Goal: Transaction & Acquisition: Subscribe to service/newsletter

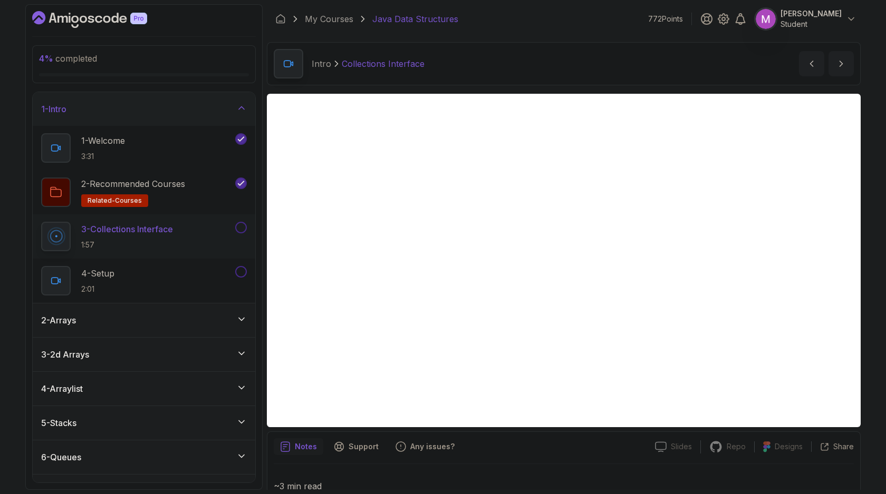
scroll to position [424, 0]
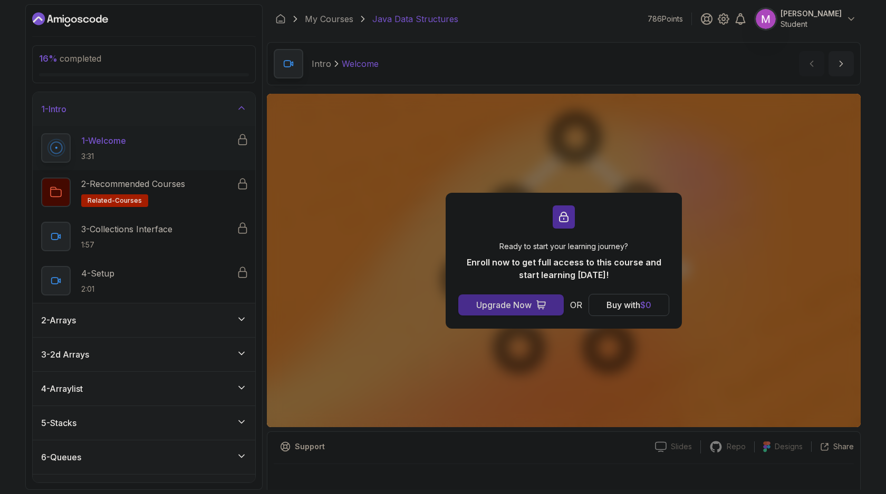
click at [516, 304] on div "Upgrade Now" at bounding box center [503, 305] width 55 height 13
click at [366, 233] on div "Ready to start your learning journey? Enroll now to get full access to this cou…" at bounding box center [564, 261] width 594 height 334
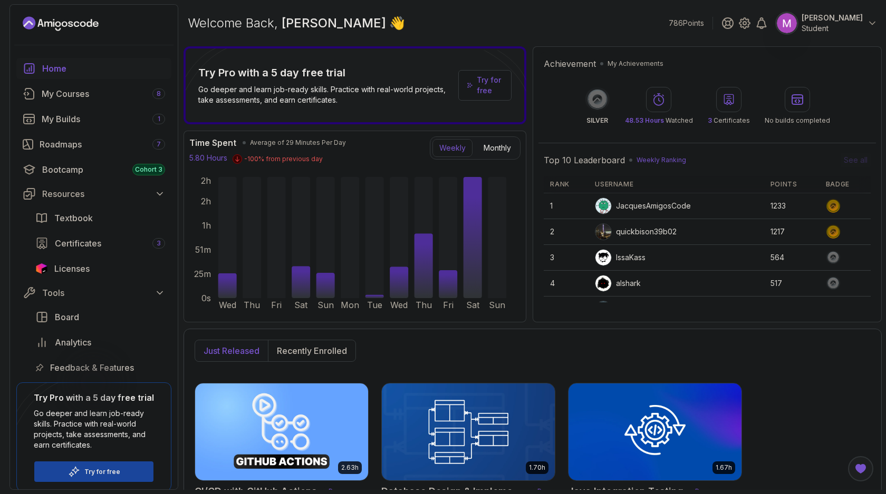
click at [114, 470] on p "Try for free" at bounding box center [102, 472] width 36 height 8
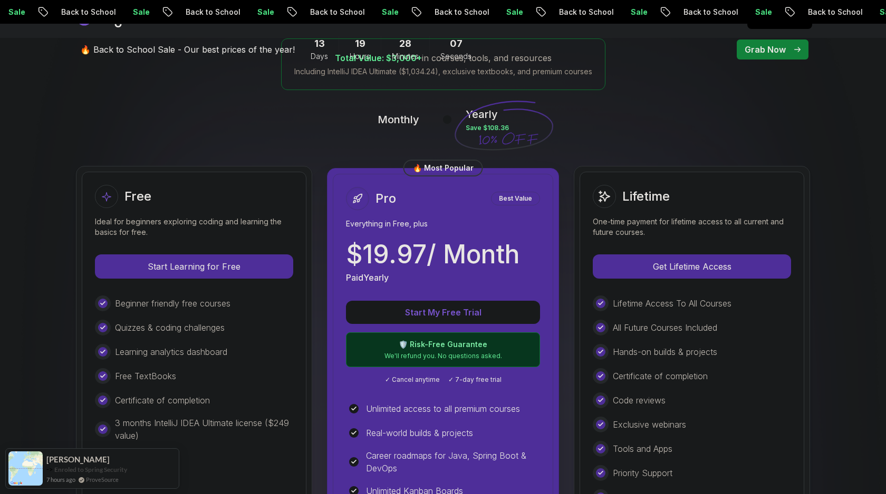
scroll to position [222, 0]
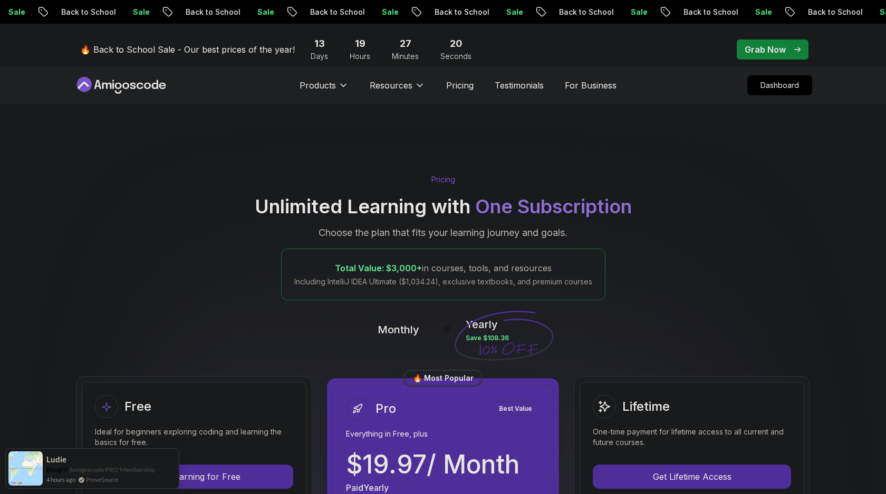
scroll to position [0, 0]
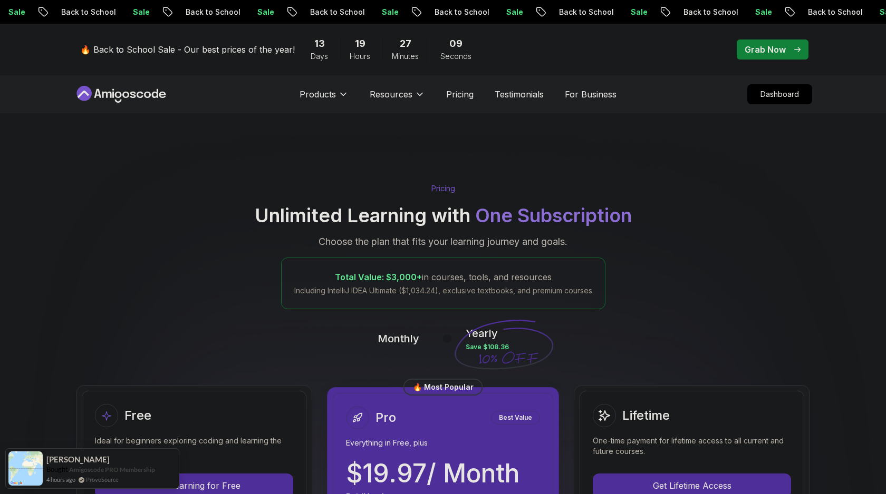
click at [760, 50] on p "Grab Now" at bounding box center [764, 49] width 41 height 13
click at [782, 48] on p "Grab Now" at bounding box center [764, 49] width 41 height 13
click at [776, 50] on p "Grab Now" at bounding box center [764, 49] width 41 height 13
click at [783, 97] on p "Dashboard" at bounding box center [779, 94] width 61 height 18
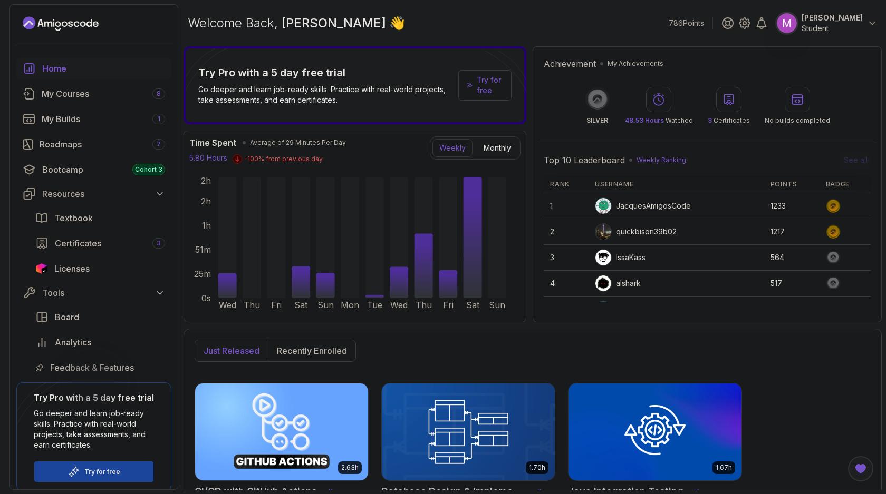
click at [103, 468] on p "Try for free" at bounding box center [102, 472] width 36 height 8
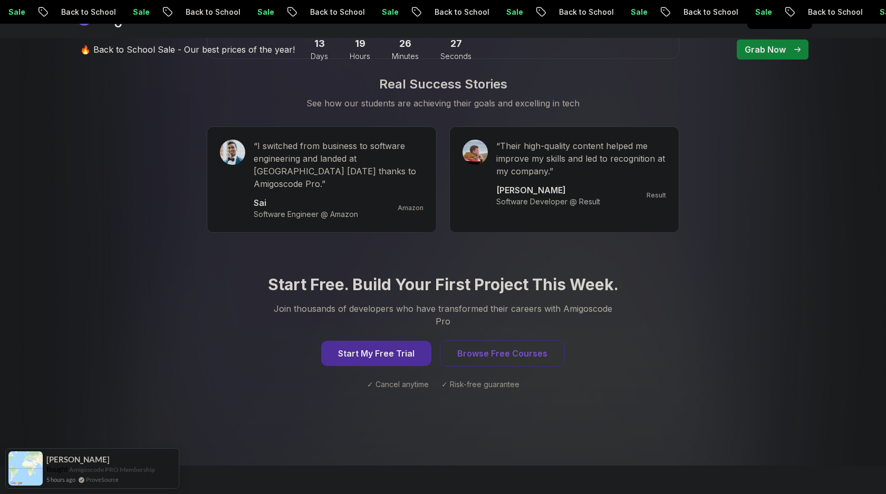
scroll to position [998, 0]
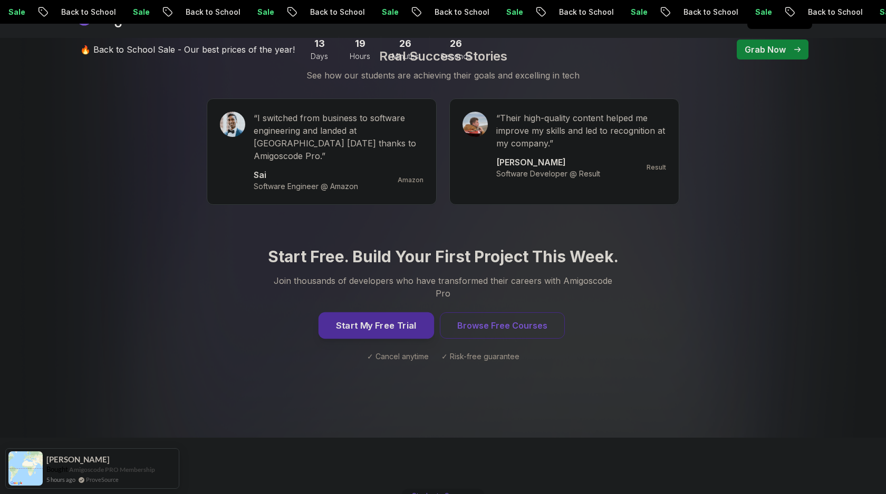
click at [383, 313] on button "Start My Free Trial" at bounding box center [375, 326] width 115 height 26
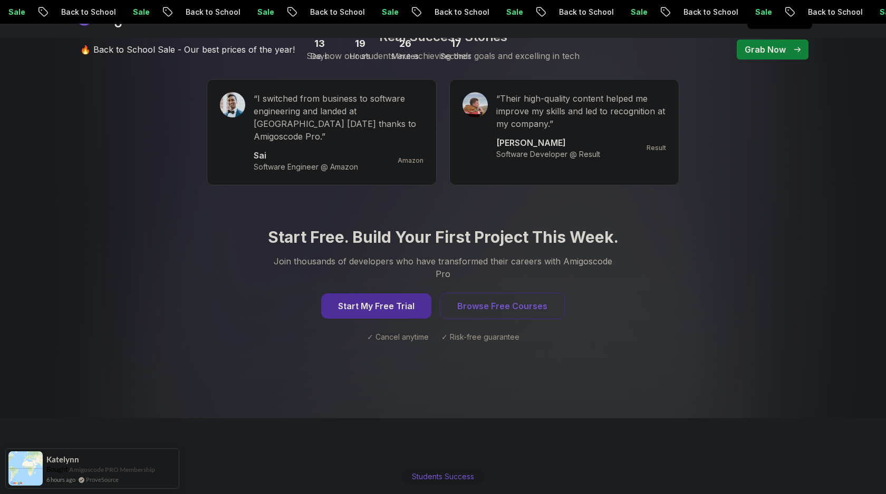
scroll to position [1023, 0]
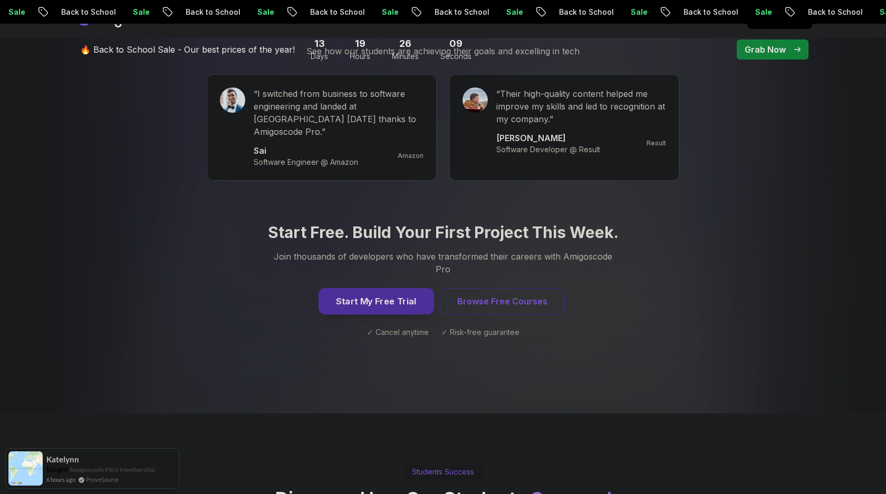
click at [381, 288] on button "Start My Free Trial" at bounding box center [375, 301] width 115 height 26
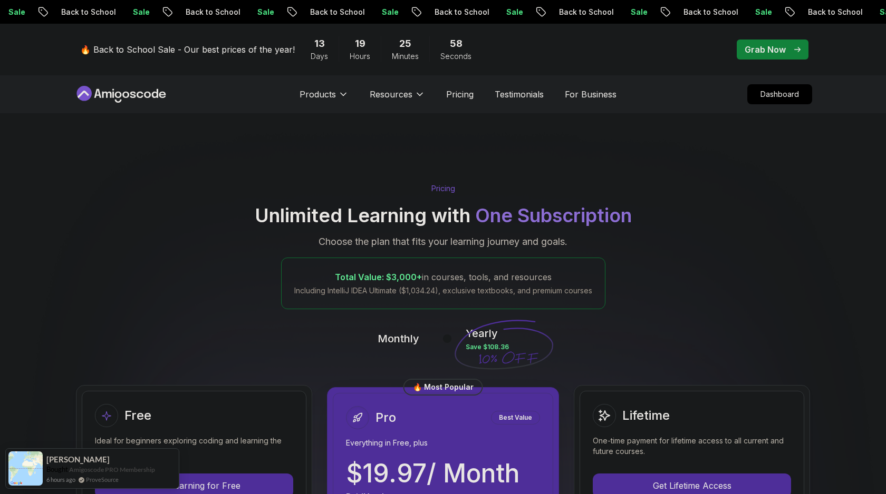
click at [118, 96] on icon at bounding box center [121, 94] width 95 height 17
click at [395, 337] on p "Monthly" at bounding box center [398, 339] width 42 height 15
click at [395, 340] on p "Monthly" at bounding box center [398, 339] width 42 height 15
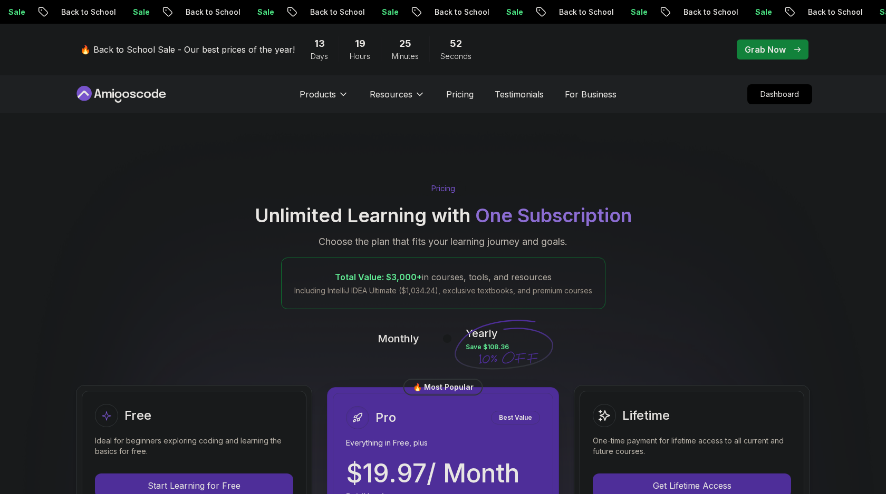
click at [395, 340] on p "Monthly" at bounding box center [398, 339] width 42 height 15
click at [116, 93] on icon at bounding box center [118, 95] width 7 height 6
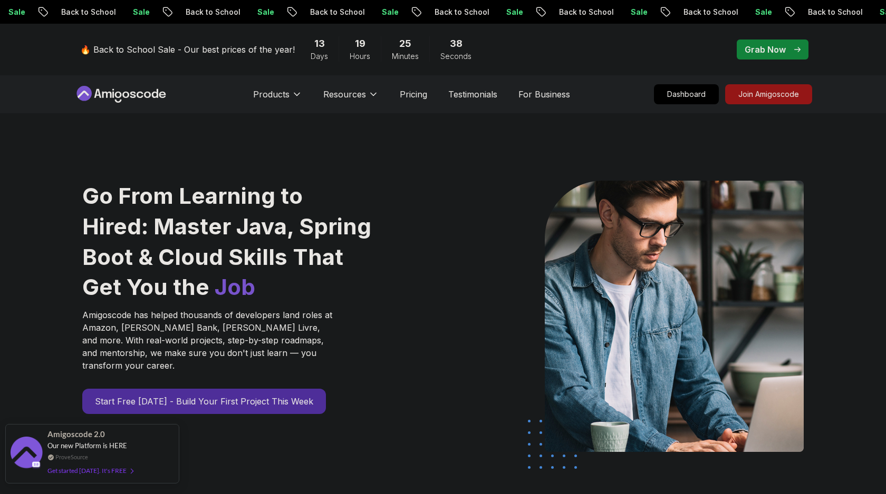
click at [112, 474] on div "Get started today. It's FREE" at bounding box center [89, 471] width 85 height 12
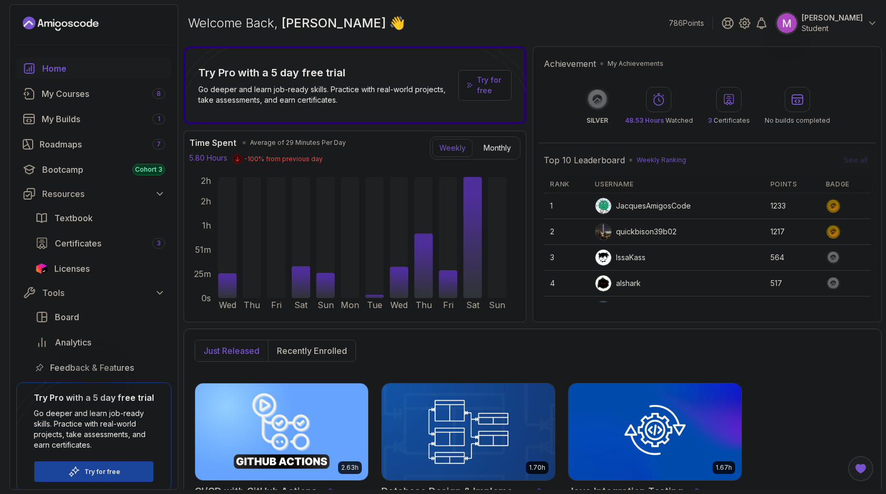
click at [859, 25] on p "Student" at bounding box center [831, 28] width 61 height 11
click at [816, 52] on p "View Profile" at bounding box center [803, 51] width 48 height 13
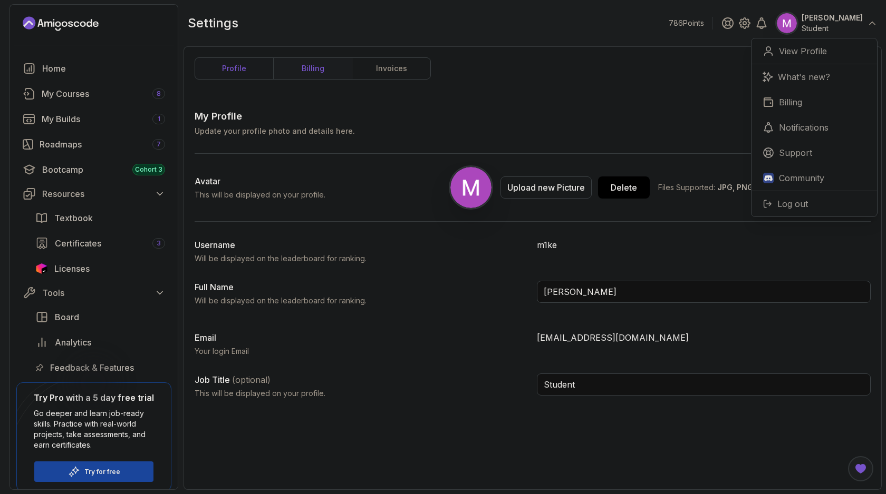
click at [285, 72] on link "billing" at bounding box center [312, 68] width 79 height 21
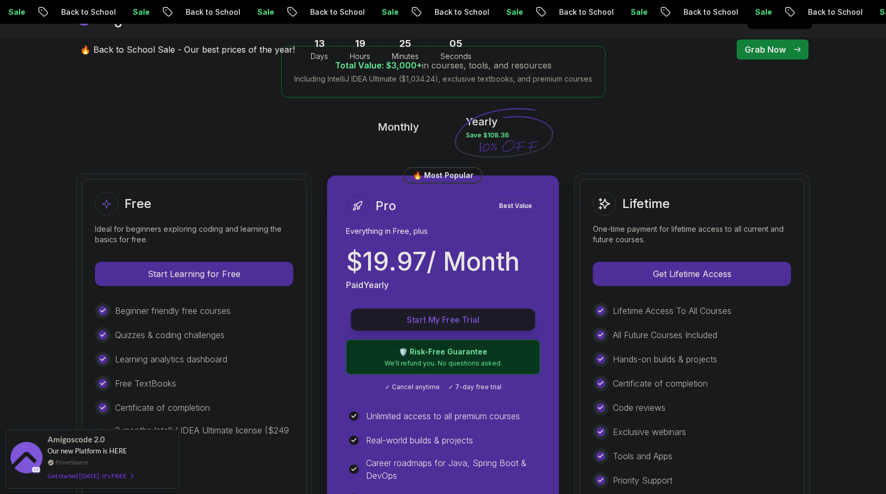
scroll to position [209, 0]
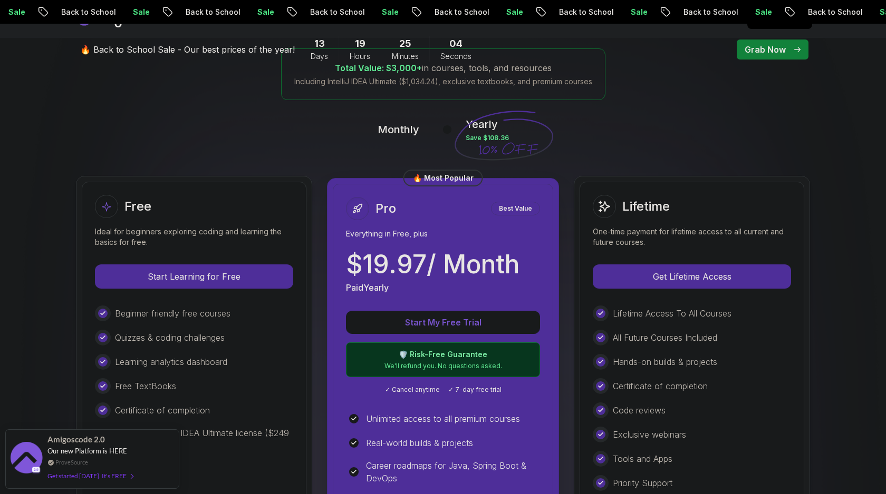
click at [384, 210] on h2 "Pro" at bounding box center [385, 208] width 21 height 17
click at [239, 212] on div "Free" at bounding box center [194, 206] width 198 height 23
click at [227, 201] on div "Free" at bounding box center [194, 206] width 198 height 23
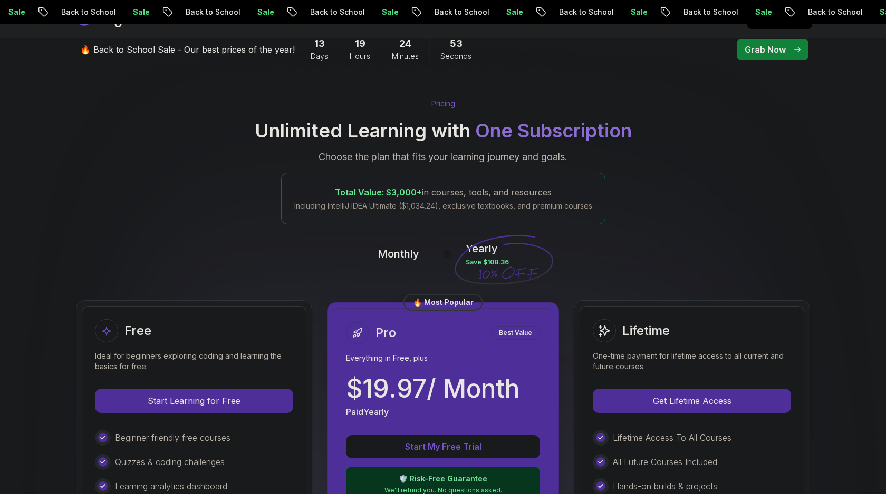
scroll to position [79, 0]
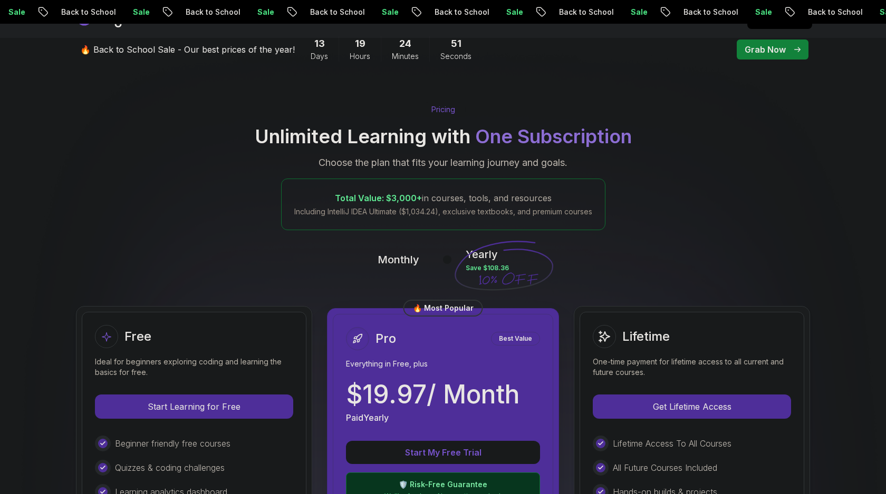
click at [391, 264] on p "Monthly" at bounding box center [398, 259] width 42 height 15
click at [395, 261] on p "Monthly" at bounding box center [398, 259] width 42 height 15
click at [775, 55] on p "Grab Now" at bounding box center [764, 49] width 41 height 13
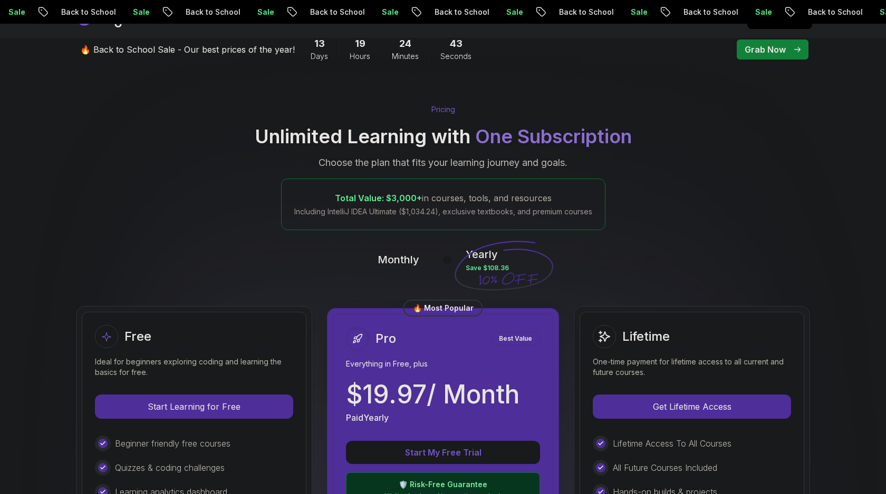
click at [770, 49] on p "Grab Now" at bounding box center [764, 49] width 41 height 13
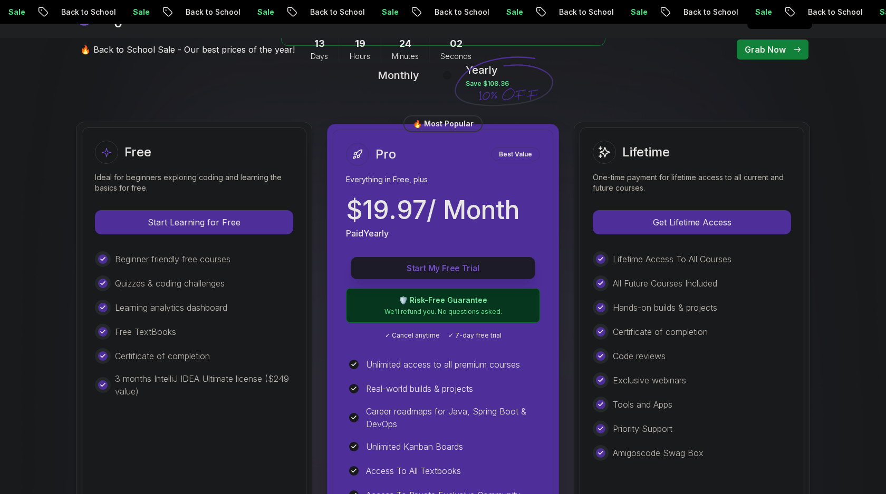
scroll to position [230, 0]
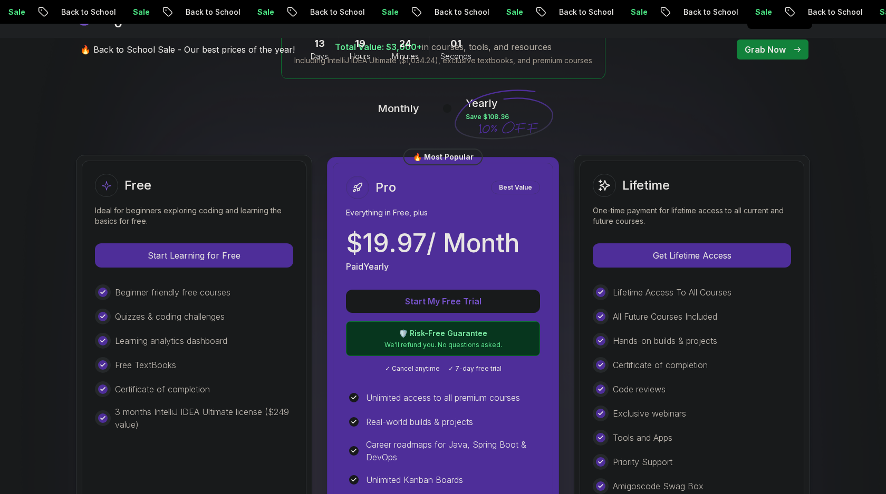
click at [398, 104] on p "Monthly" at bounding box center [398, 108] width 42 height 15
click at [485, 102] on icon at bounding box center [503, 115] width 101 height 93
click at [498, 116] on icon at bounding box center [503, 115] width 101 height 93
click at [498, 128] on icon at bounding box center [503, 115] width 101 height 93
click at [518, 130] on icon at bounding box center [508, 127] width 59 height 12
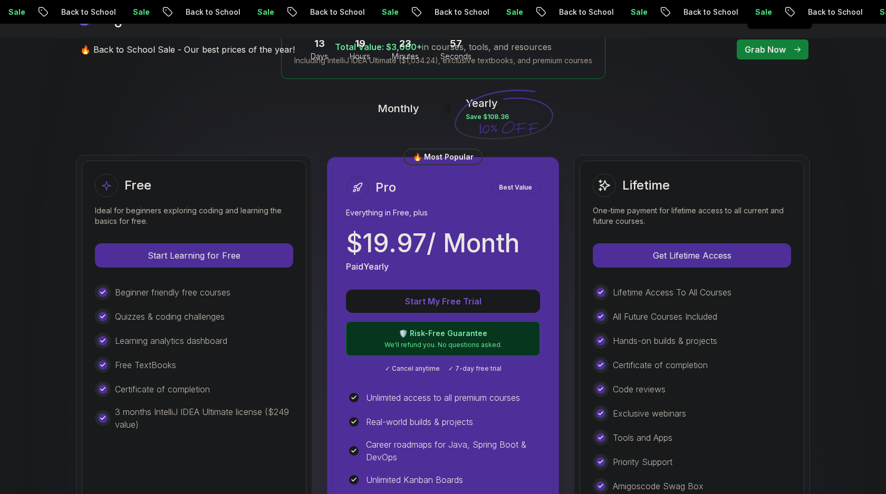
click at [401, 109] on p "Monthly" at bounding box center [398, 108] width 42 height 15
click at [406, 113] on p "Monthly" at bounding box center [398, 108] width 42 height 15
click at [476, 100] on icon at bounding box center [503, 115] width 101 height 93
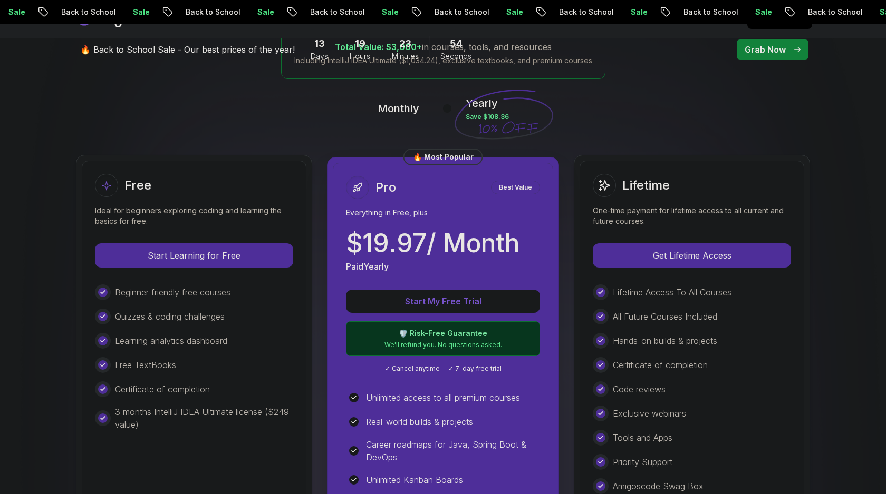
click at [477, 103] on icon at bounding box center [503, 115] width 101 height 93
click at [504, 125] on icon at bounding box center [503, 115] width 101 height 93
click at [514, 130] on icon at bounding box center [503, 115] width 101 height 93
click at [469, 303] on p "Start My Free Trial" at bounding box center [443, 302] width 160 height 12
click at [630, 179] on h2 "Lifetime" at bounding box center [645, 185] width 47 height 17
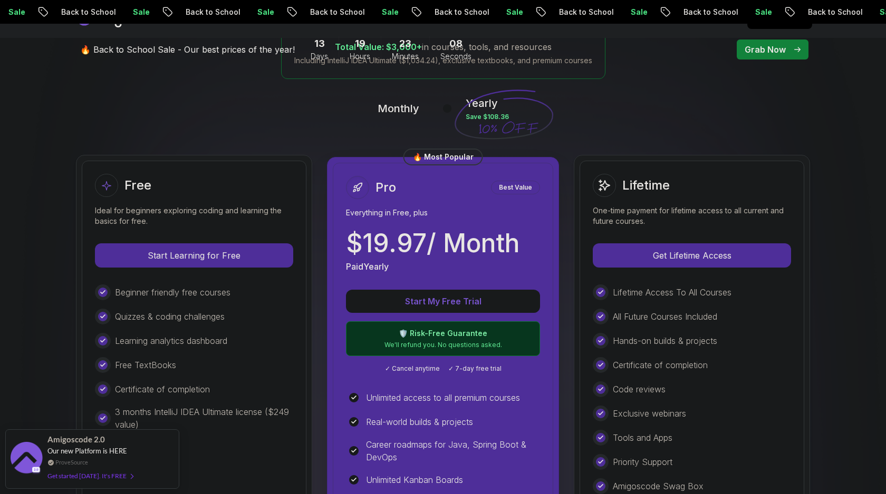
click at [637, 185] on h2 "Lifetime" at bounding box center [645, 185] width 47 height 17
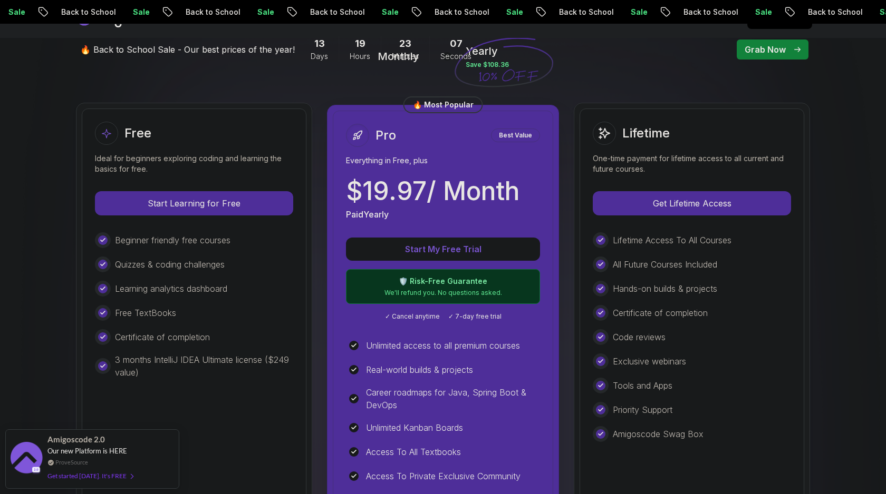
scroll to position [295, 0]
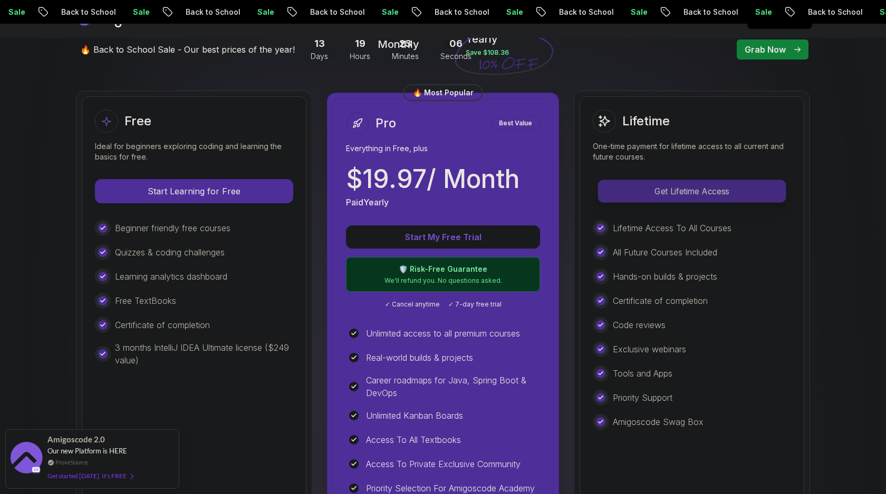
click at [679, 180] on p "Get Lifetime Access" at bounding box center [691, 191] width 187 height 22
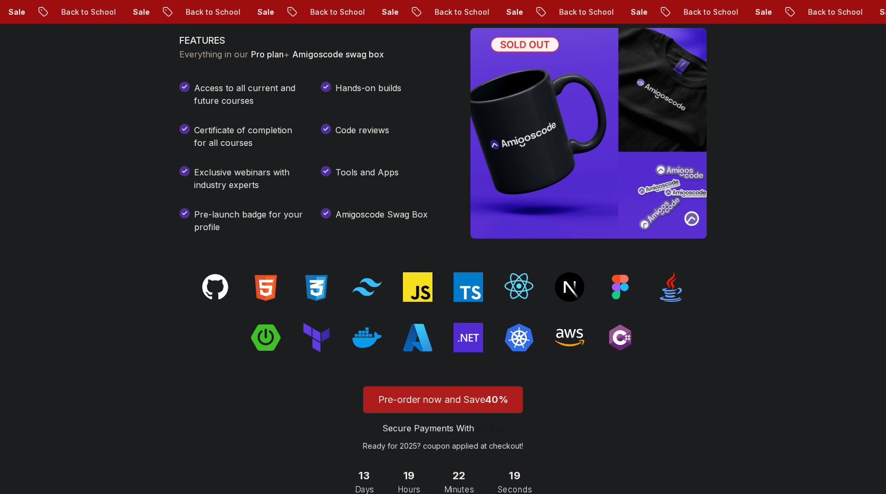
scroll to position [1444, 0]
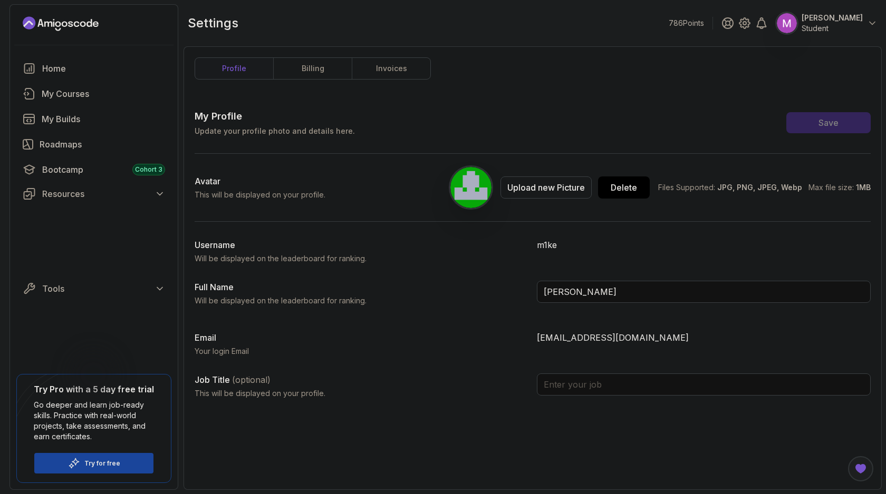
type input "Student"
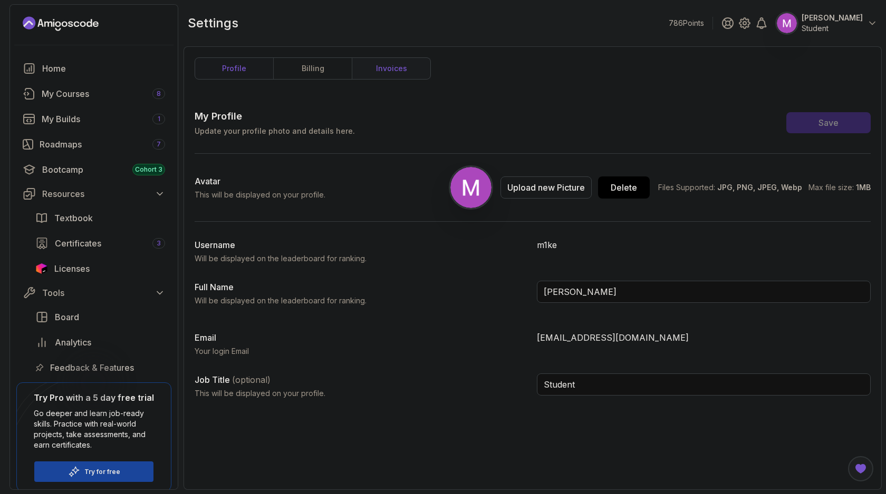
click at [399, 71] on link "invoices" at bounding box center [391, 68] width 79 height 21
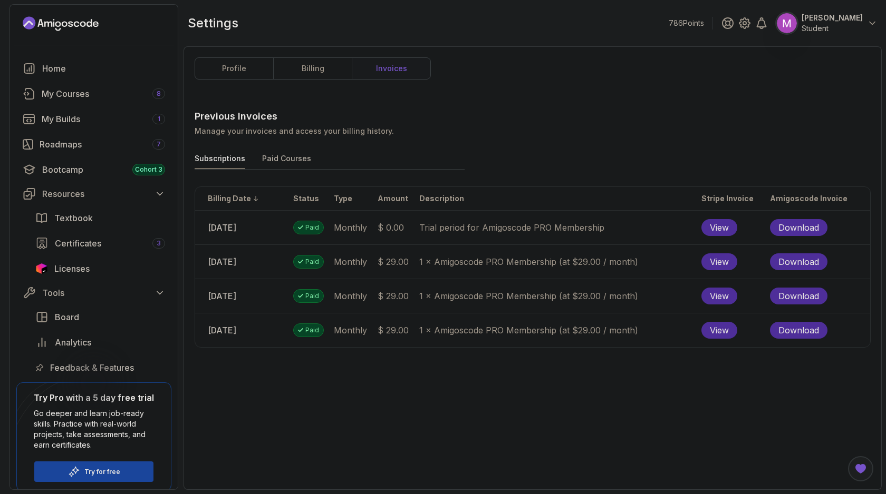
click at [287, 156] on button "Paid Courses" at bounding box center [286, 161] width 49 height 16
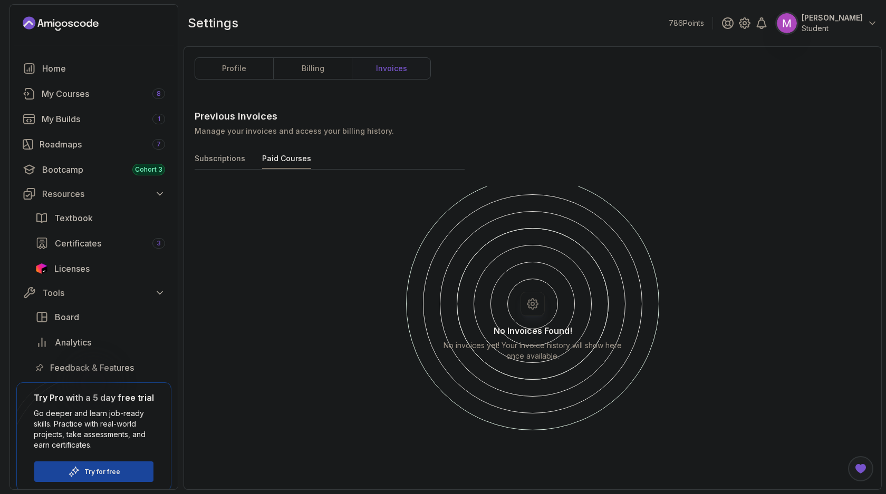
click at [232, 162] on button "Subscriptions" at bounding box center [220, 161] width 51 height 16
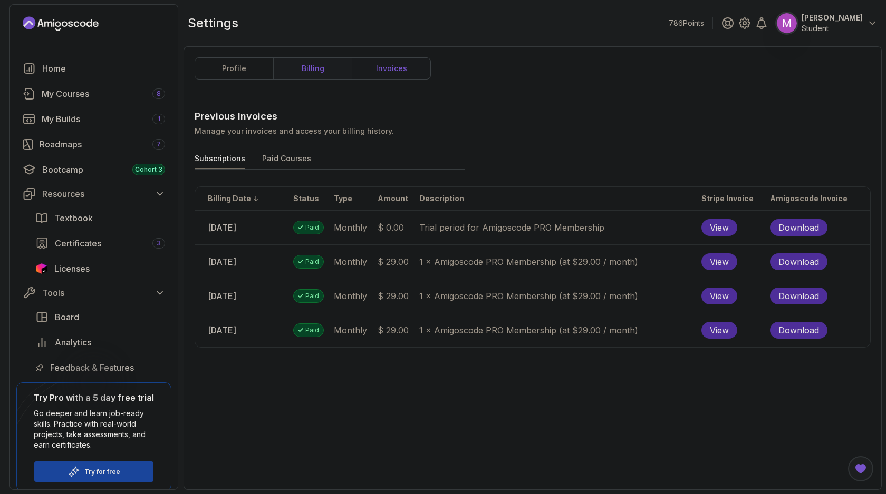
click at [314, 70] on link "billing" at bounding box center [312, 68] width 79 height 21
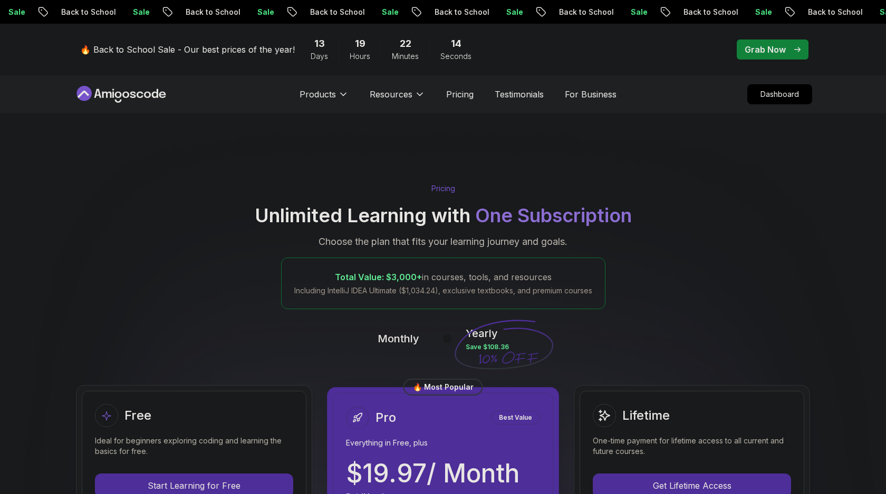
click at [447, 187] on p "Pricing" at bounding box center [443, 188] width 24 height 11
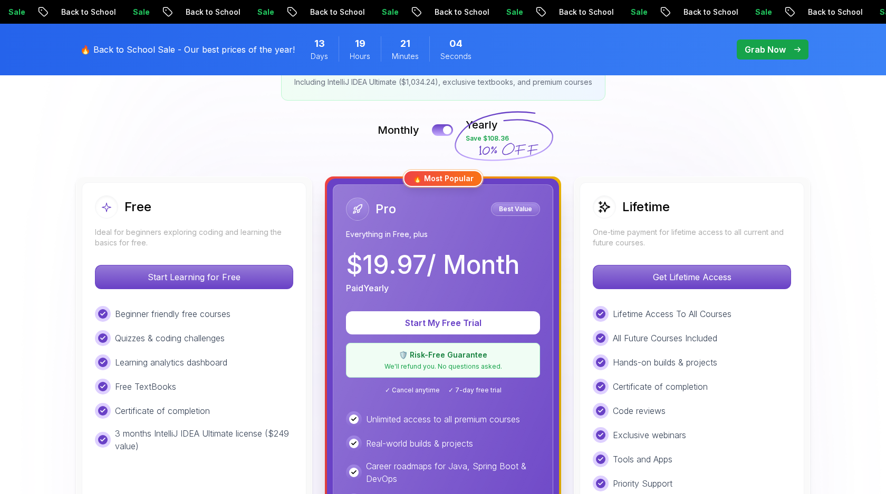
scroll to position [192, 0]
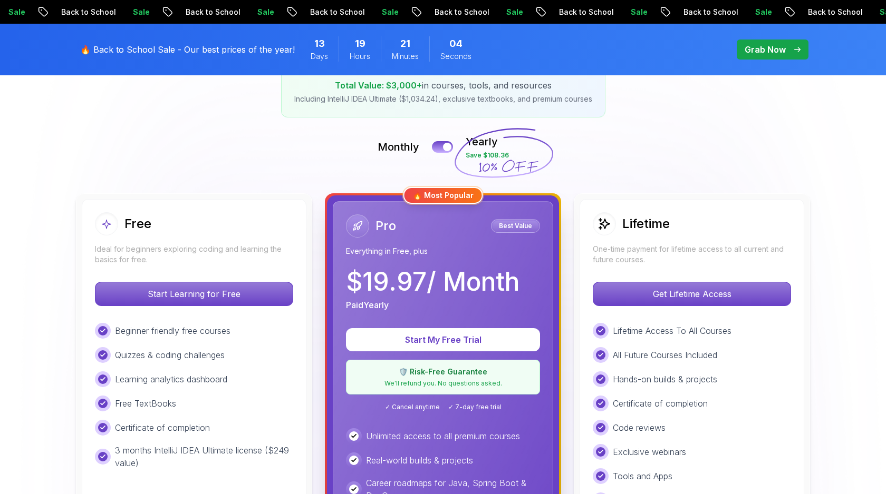
click at [445, 140] on div "Monthly Yearly Save $108.36" at bounding box center [443, 146] width 738 height 25
click at [442, 143] on button at bounding box center [442, 147] width 22 height 12
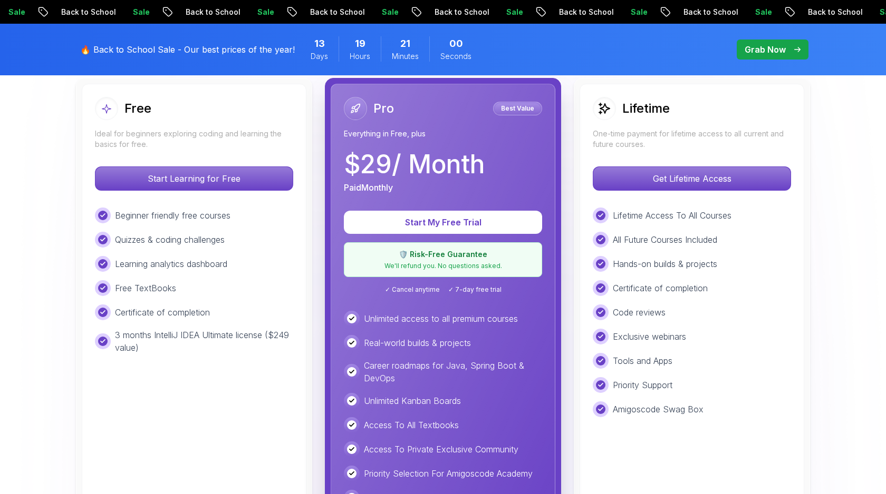
scroll to position [309, 0]
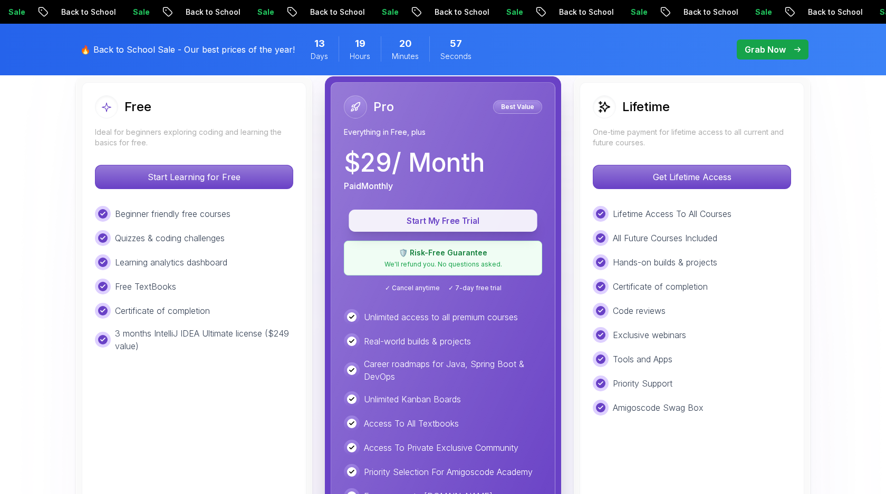
click at [453, 223] on p "Start My Free Trial" at bounding box center [443, 221] width 164 height 12
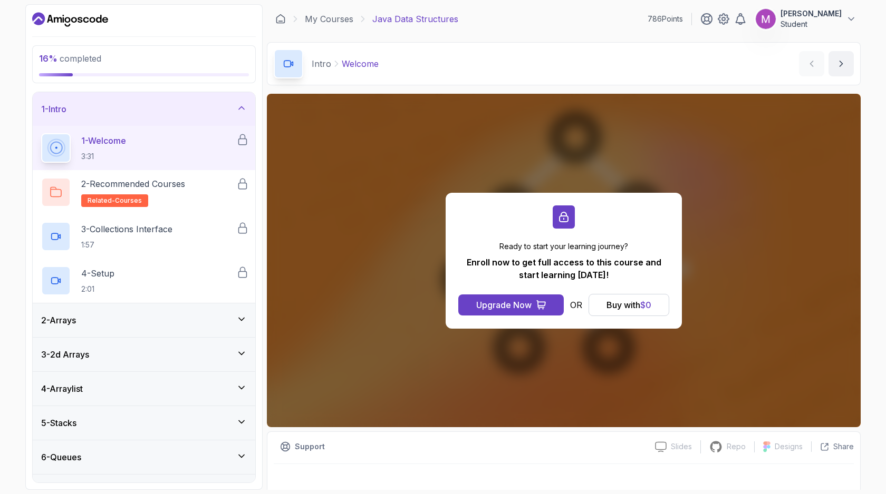
click at [65, 21] on icon "Dashboard" at bounding box center [67, 20] width 6 height 6
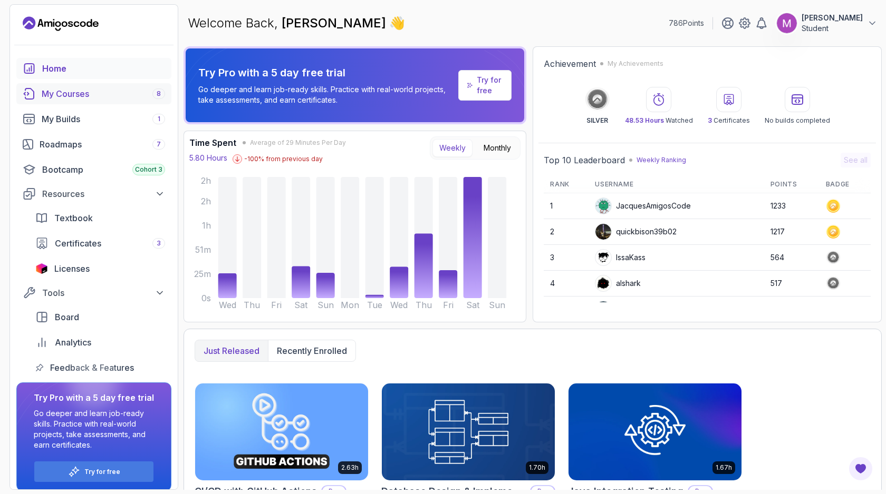
click at [78, 99] on div "My Courses 8" at bounding box center [103, 94] width 123 height 13
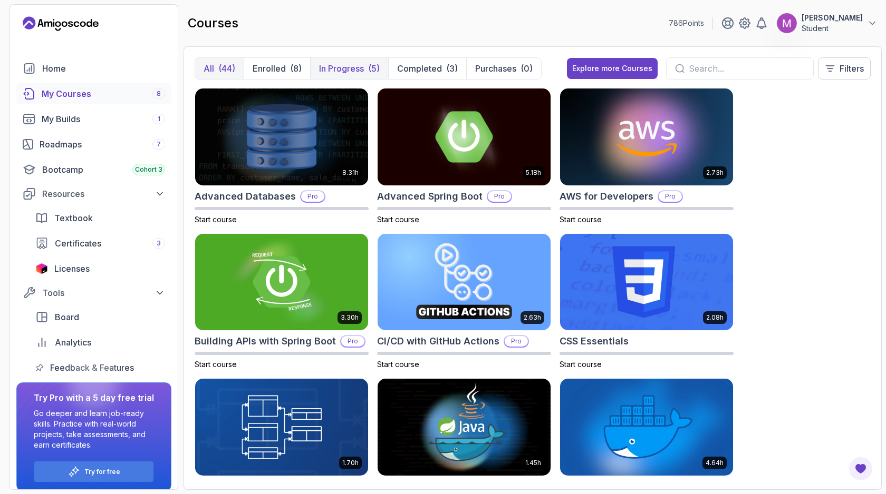
click at [358, 64] on p "In Progress" at bounding box center [341, 68] width 45 height 13
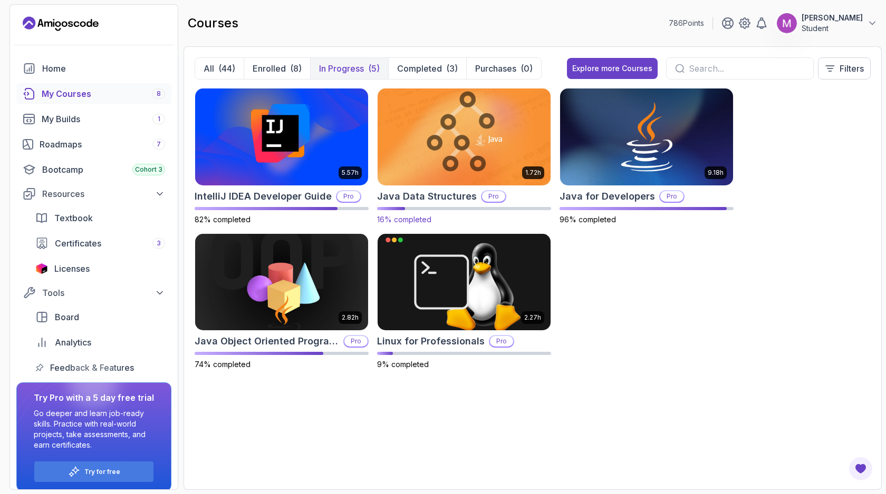
click at [456, 151] on img at bounding box center [463, 137] width 181 height 102
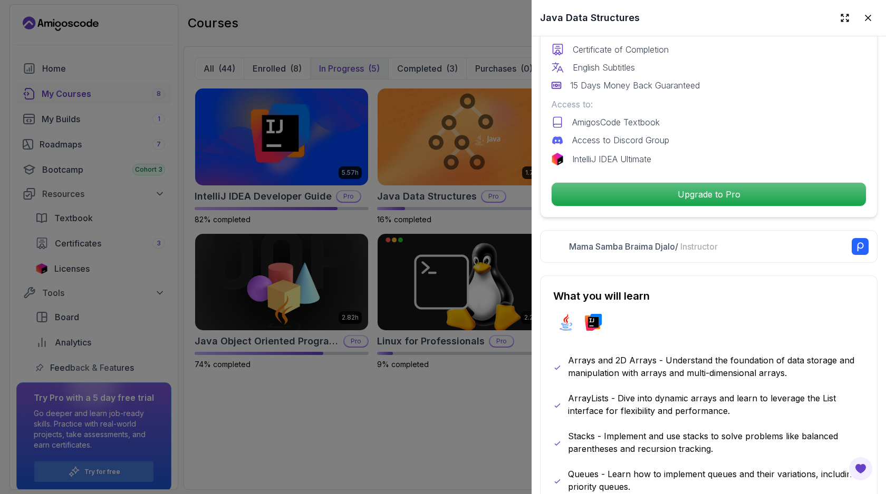
scroll to position [326, 0]
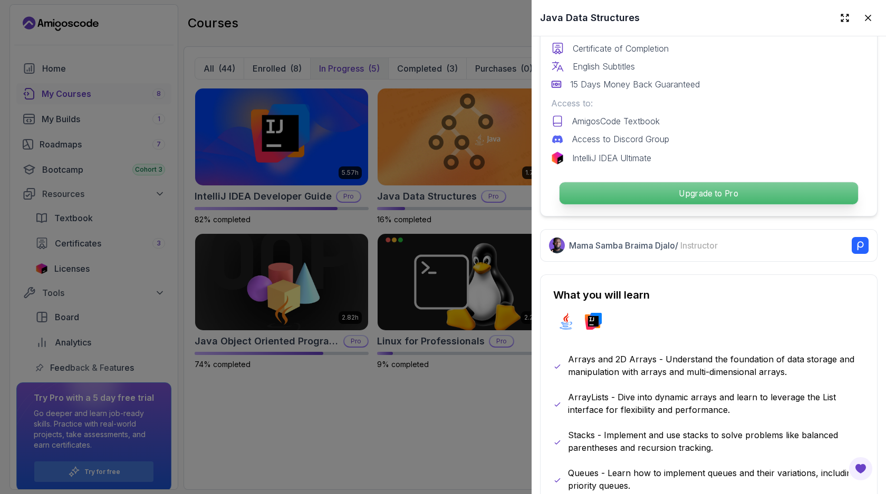
click at [657, 193] on p "Upgrade to Pro" at bounding box center [708, 193] width 298 height 22
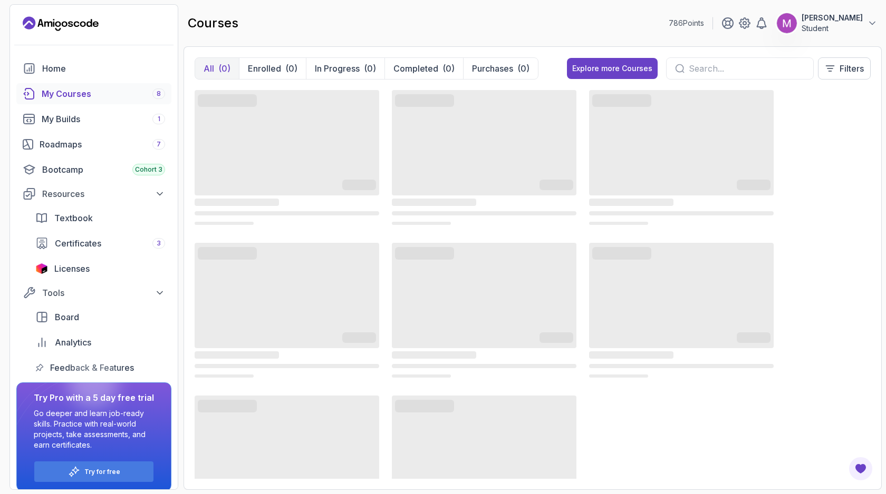
click at [854, 27] on p "Student" at bounding box center [831, 28] width 61 height 11
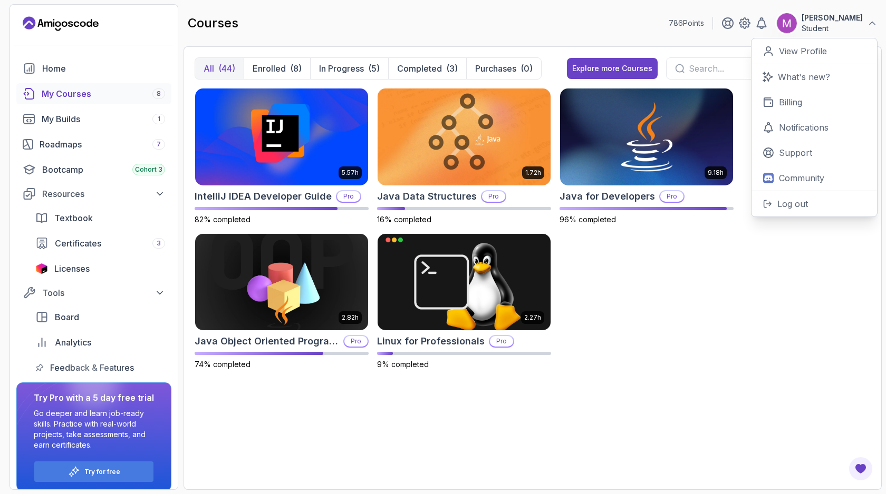
click at [854, 27] on p "Student" at bounding box center [831, 28] width 61 height 11
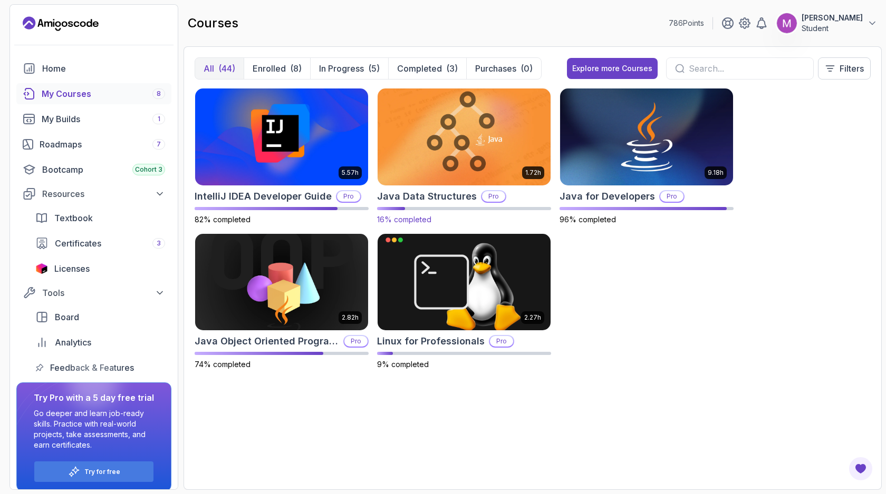
click at [456, 144] on img at bounding box center [463, 137] width 181 height 102
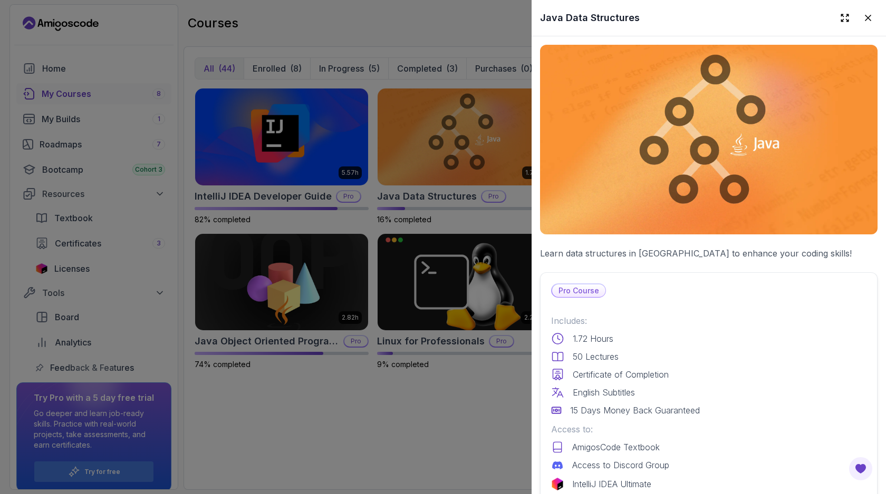
click at [585, 291] on p "Pro Course" at bounding box center [578, 291] width 53 height 13
click at [334, 362] on div at bounding box center [443, 247] width 886 height 494
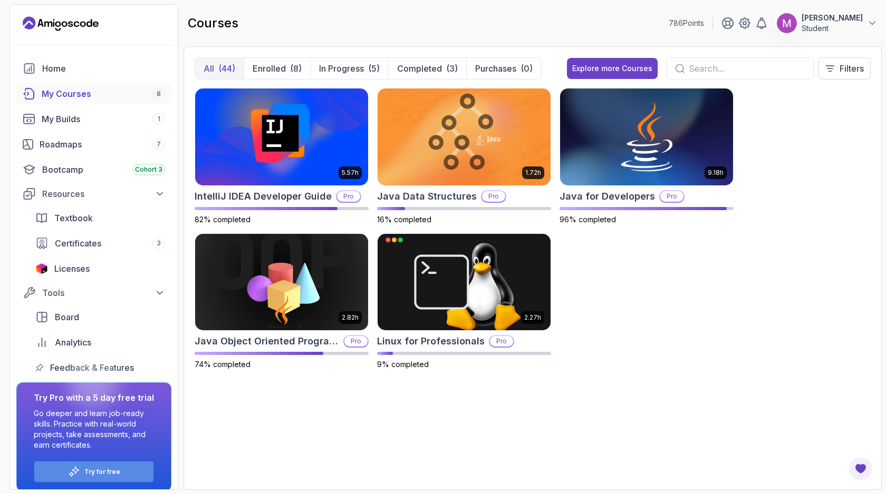
click at [102, 472] on p "Try for free" at bounding box center [102, 472] width 36 height 8
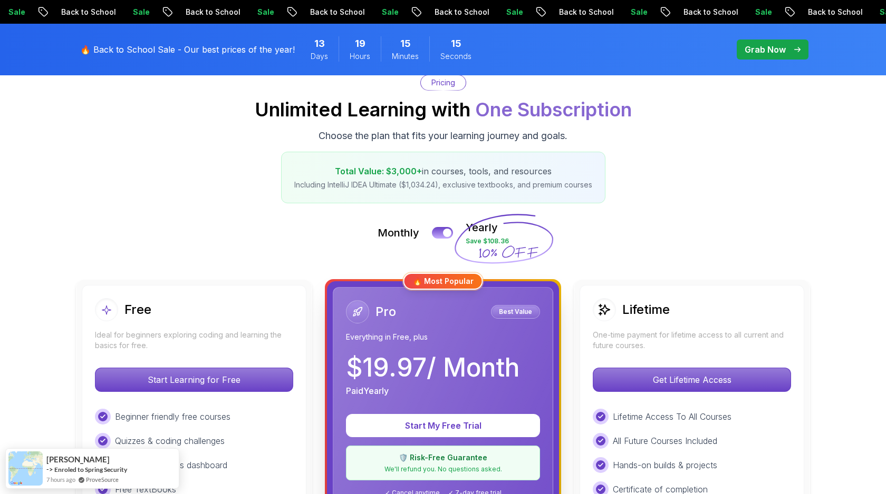
scroll to position [145, 0]
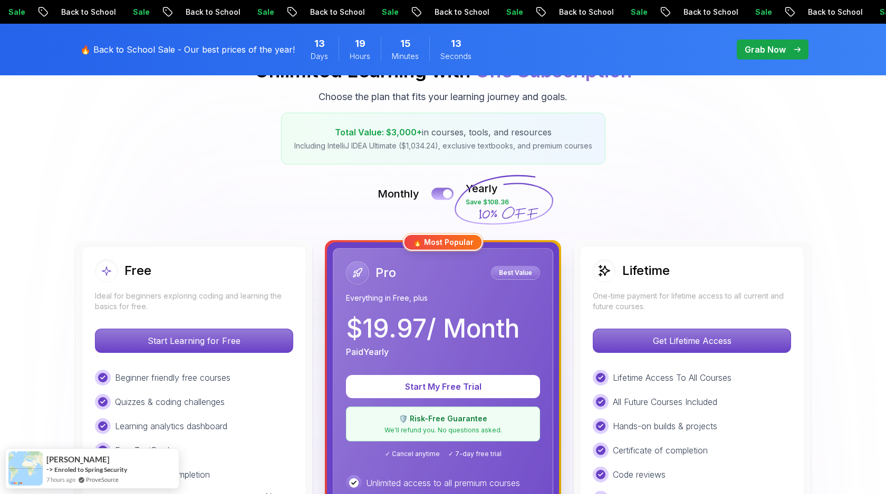
click at [437, 191] on button at bounding box center [442, 194] width 22 height 12
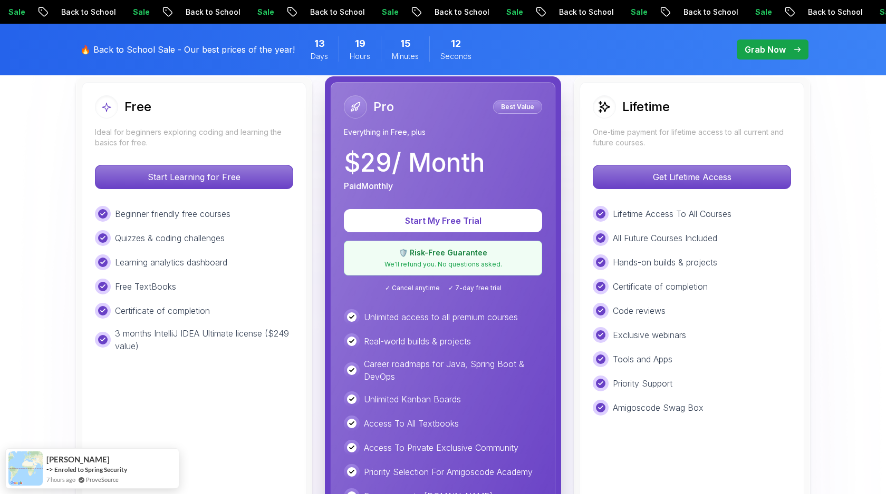
scroll to position [316, 0]
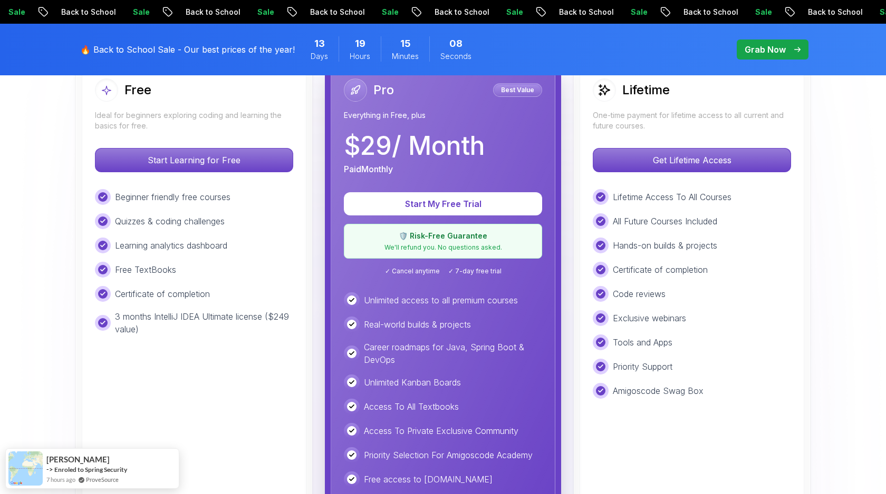
scroll to position [322, 0]
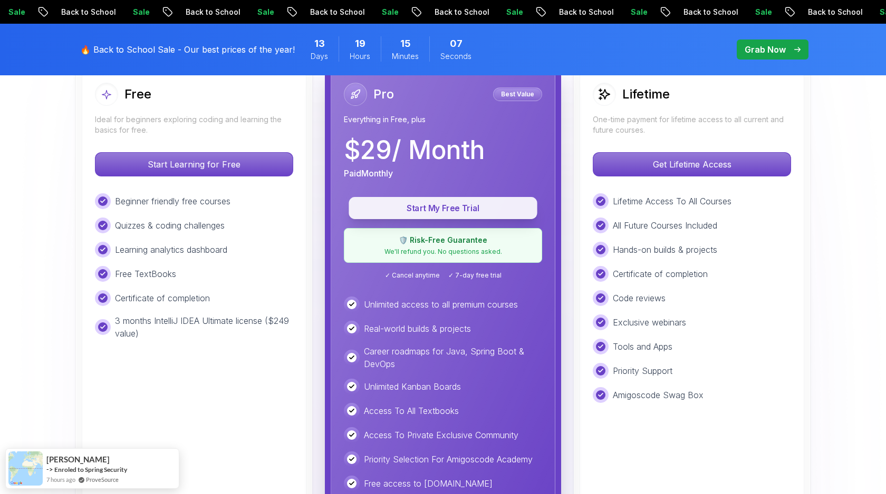
click at [435, 214] on button "Start My Free Trial" at bounding box center [442, 208] width 188 height 22
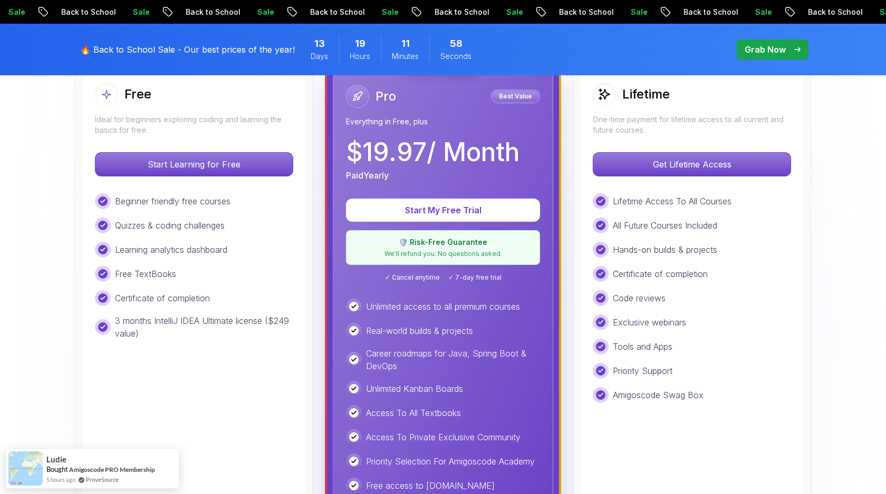
click at [762, 47] on p "Grab Now" at bounding box center [764, 49] width 41 height 13
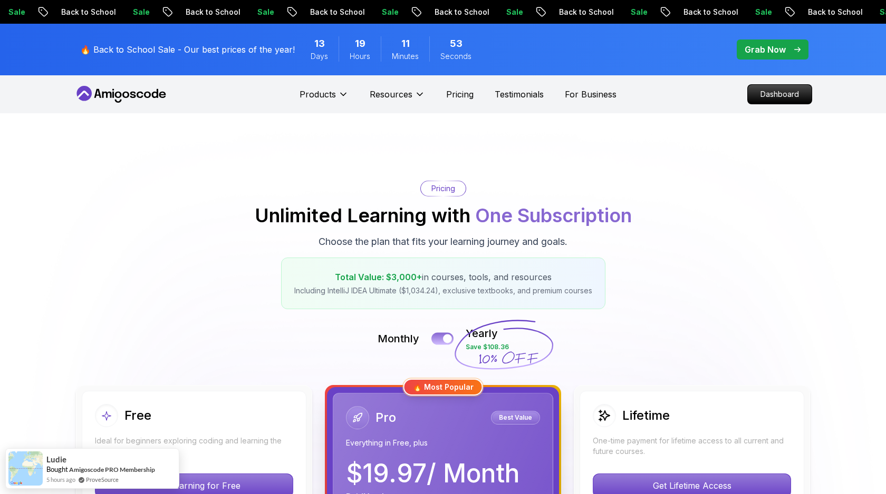
click at [441, 338] on button at bounding box center [442, 339] width 22 height 12
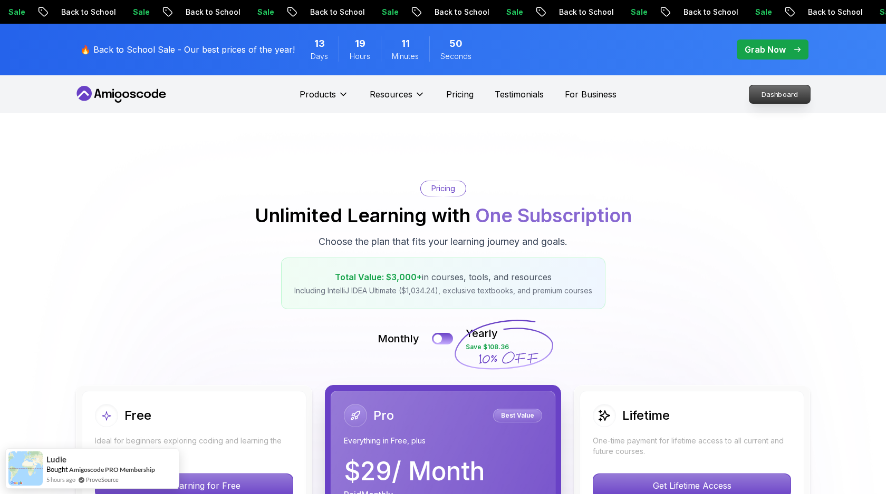
click at [763, 93] on p "Dashboard" at bounding box center [779, 94] width 61 height 18
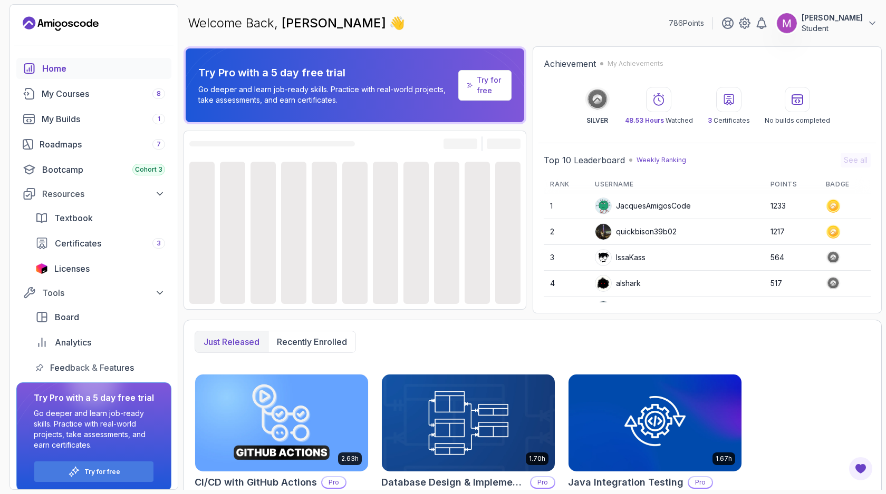
click at [834, 27] on p "Student" at bounding box center [831, 28] width 61 height 11
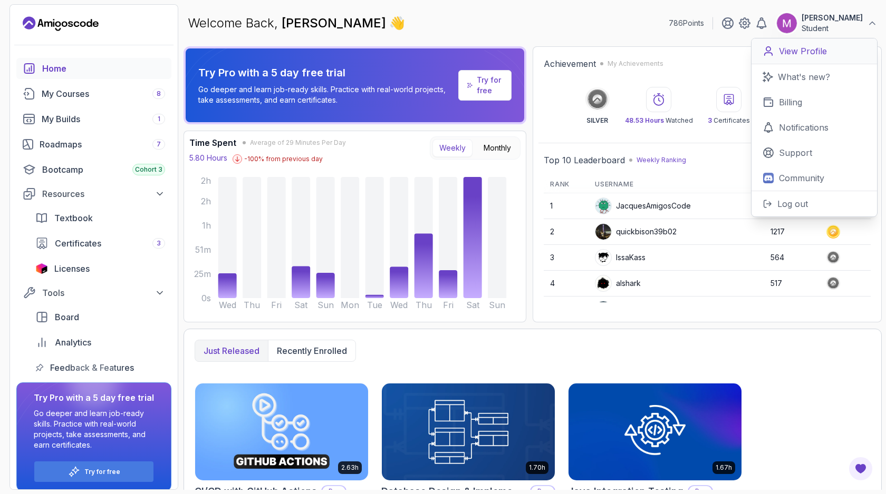
click at [808, 49] on p "View Profile" at bounding box center [803, 51] width 48 height 13
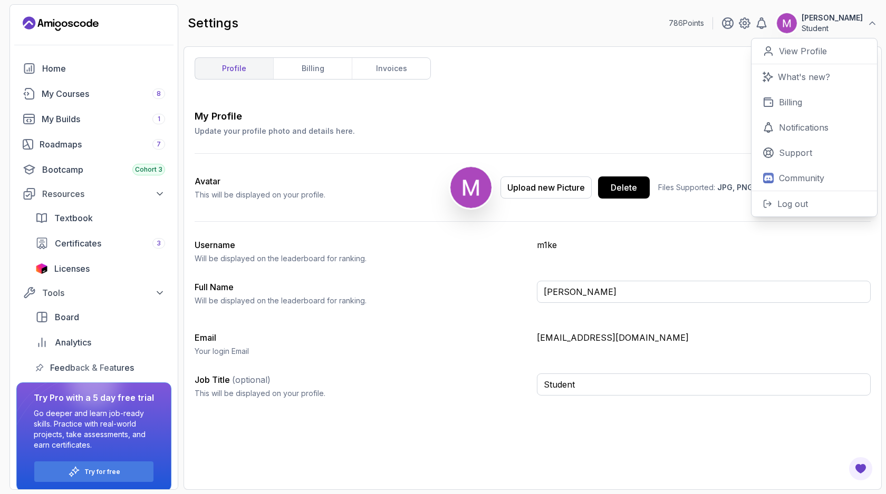
click at [607, 72] on div "profile billing invoices My Profile Update your profile photo and details here.…" at bounding box center [533, 268] width 676 height 422
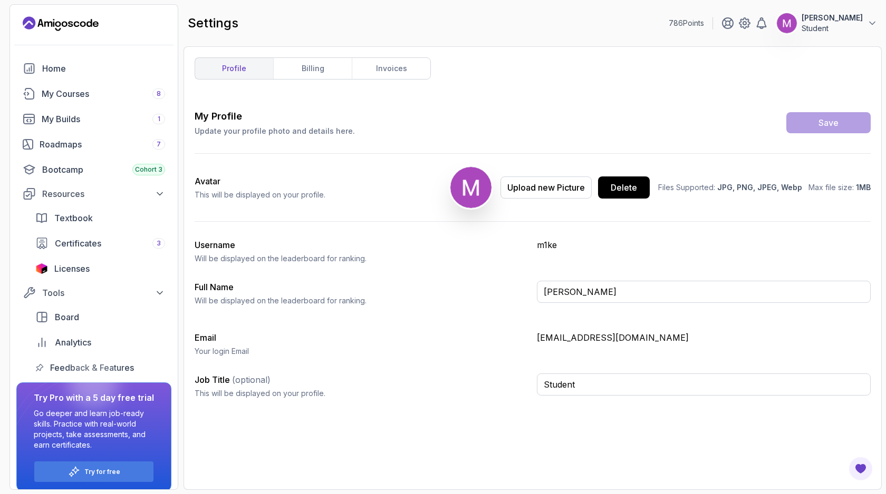
click at [400, 81] on div "profile billing invoices My Profile Update your profile photo and details here.…" at bounding box center [533, 268] width 676 height 422
click at [398, 73] on link "invoices" at bounding box center [391, 68] width 79 height 21
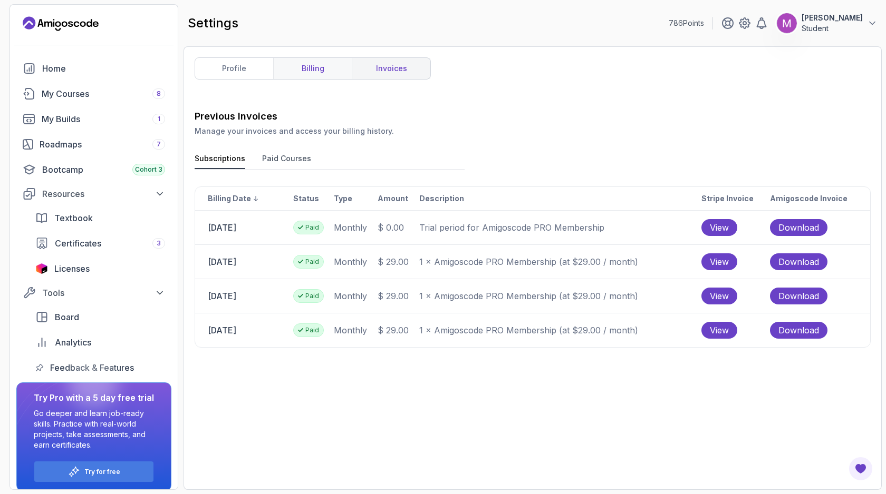
click at [333, 73] on link "billing" at bounding box center [312, 68] width 79 height 21
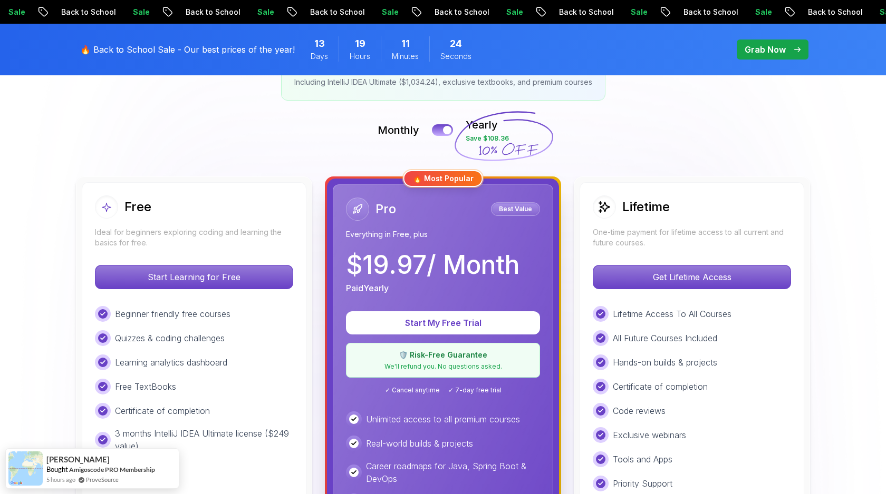
scroll to position [239, 0]
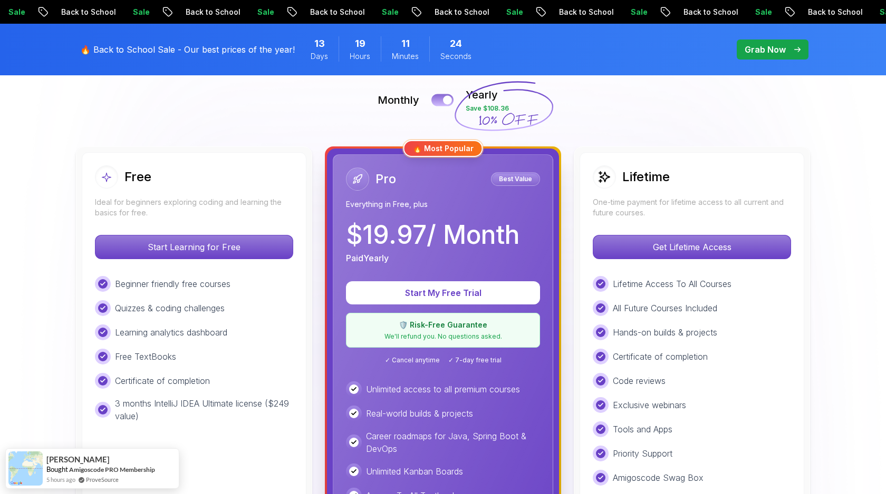
click at [441, 105] on button at bounding box center [442, 100] width 22 height 12
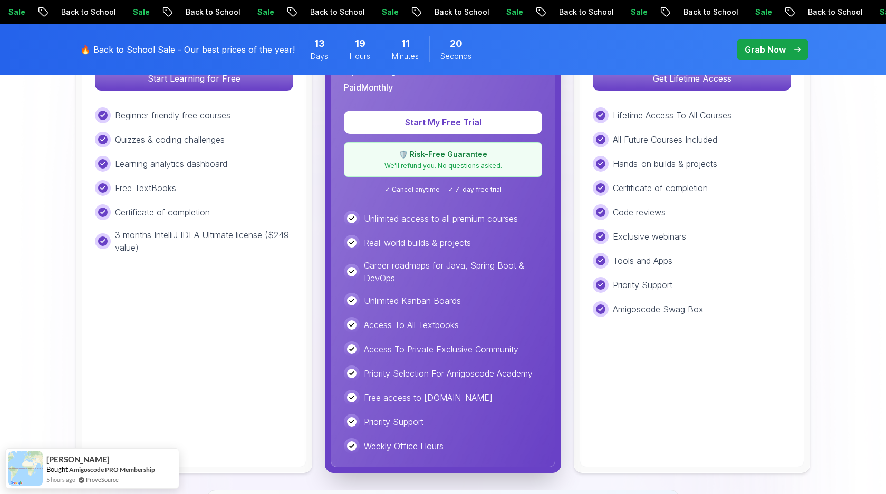
scroll to position [357, 0]
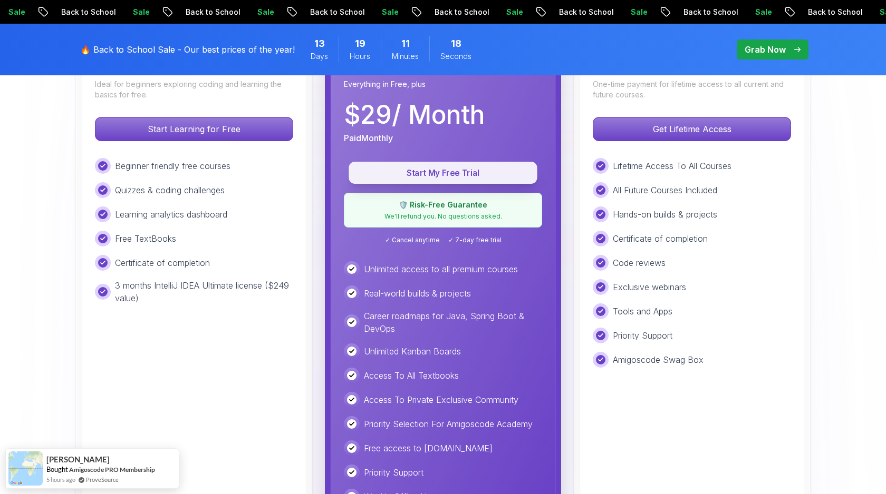
click at [461, 169] on p "Start My Free Trial" at bounding box center [443, 173] width 164 height 12
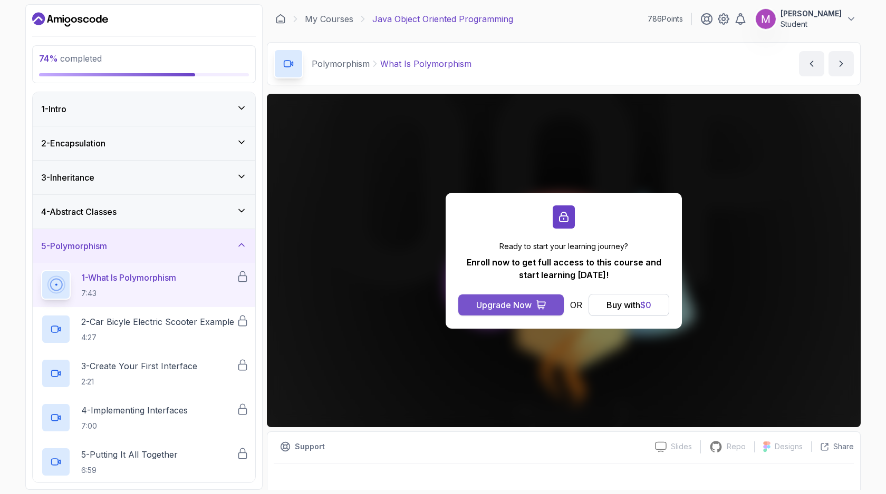
click at [520, 308] on div "Upgrade Now" at bounding box center [503, 305] width 55 height 13
click at [630, 310] on div "Buy with $ 0" at bounding box center [628, 305] width 45 height 13
click at [842, 25] on button "[PERSON_NAME] Student" at bounding box center [805, 18] width 101 height 21
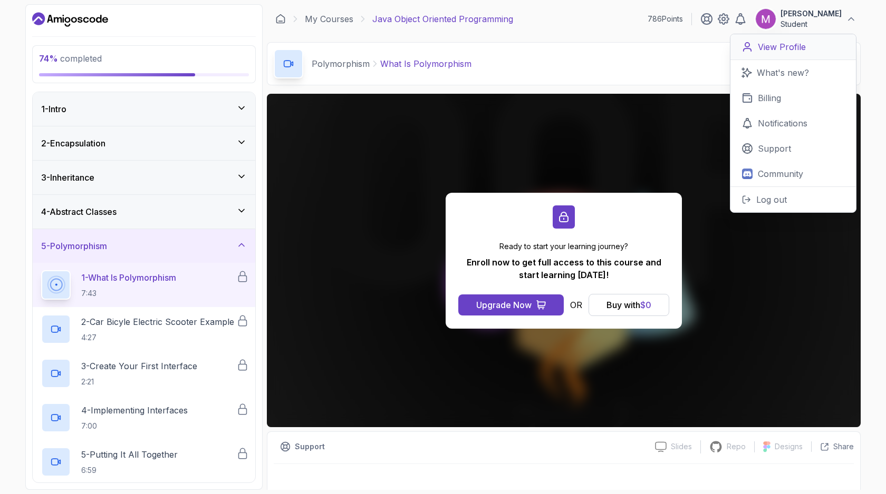
click at [794, 52] on p "View Profile" at bounding box center [781, 47] width 48 height 13
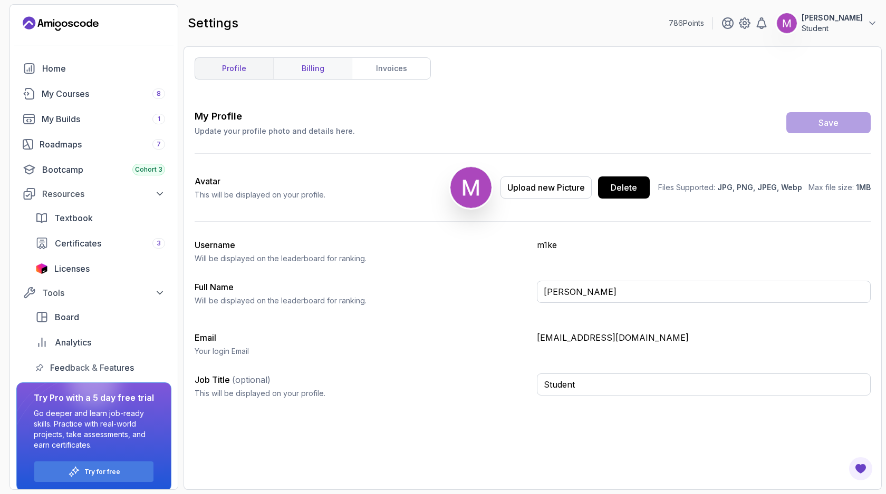
click at [310, 76] on link "billing" at bounding box center [312, 68] width 79 height 21
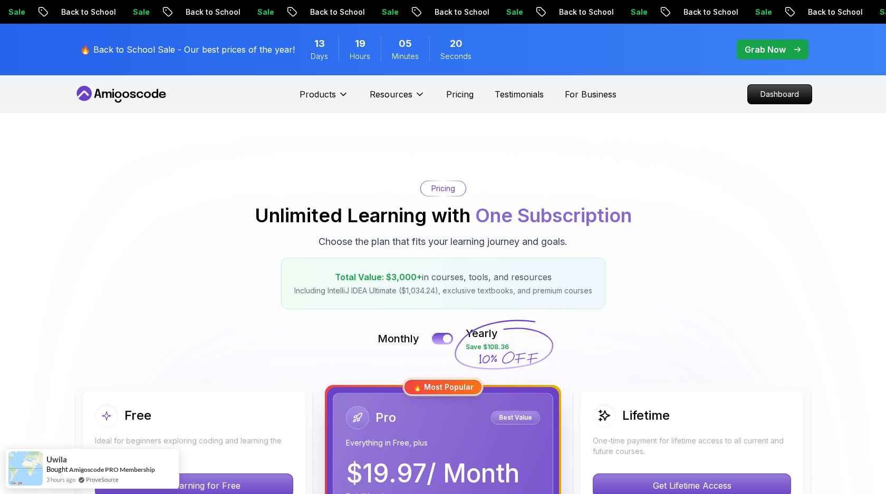
scroll to position [2, 0]
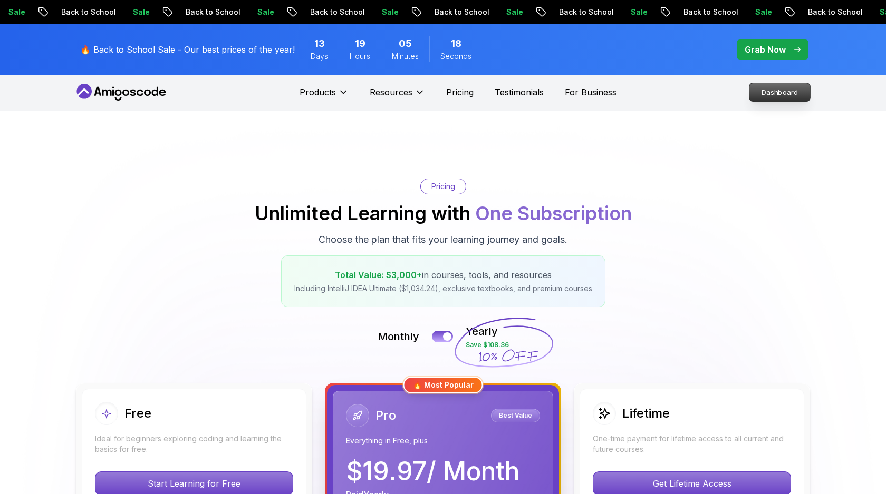
click at [773, 98] on p "Dashboard" at bounding box center [779, 92] width 61 height 18
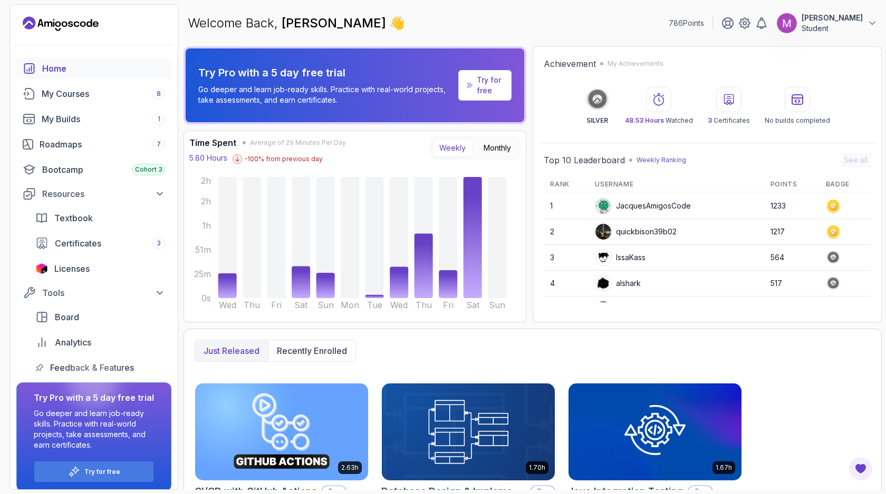
click at [861, 15] on p "[PERSON_NAME]" at bounding box center [831, 18] width 61 height 11
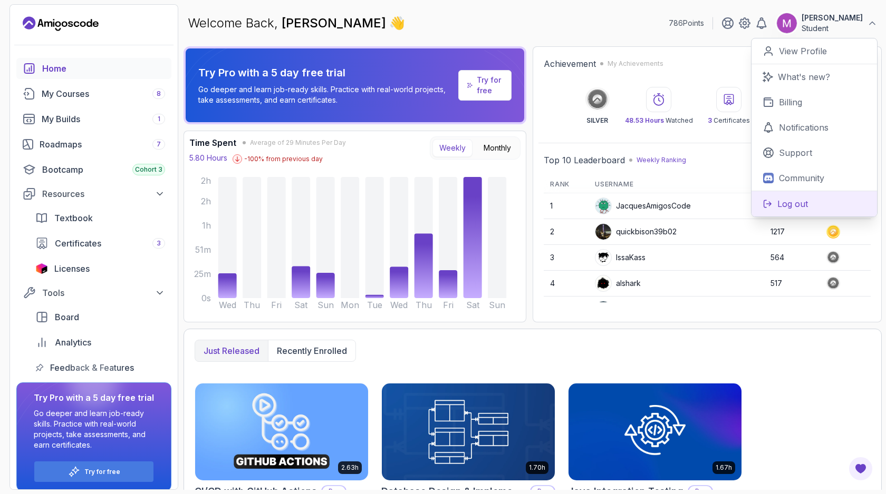
click at [796, 200] on p "Log out" at bounding box center [792, 204] width 31 height 13
click at [800, 199] on p "Log out" at bounding box center [792, 204] width 31 height 13
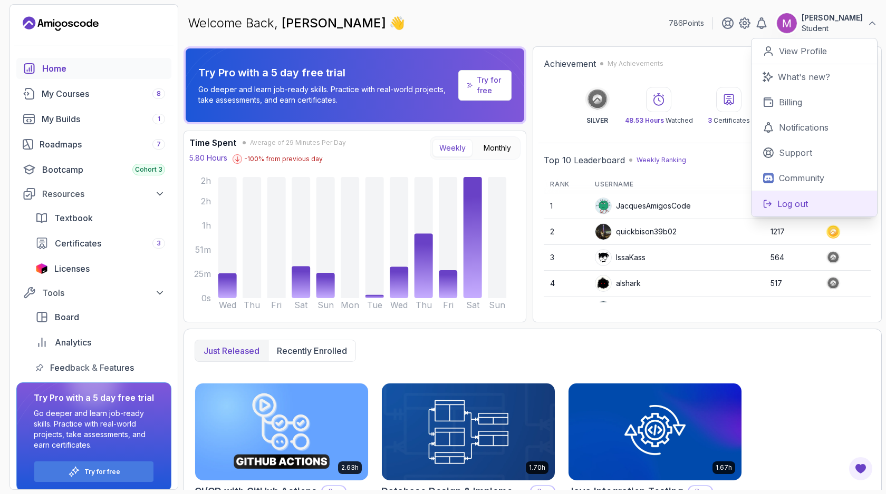
click at [800, 199] on p "Log out" at bounding box center [792, 204] width 31 height 13
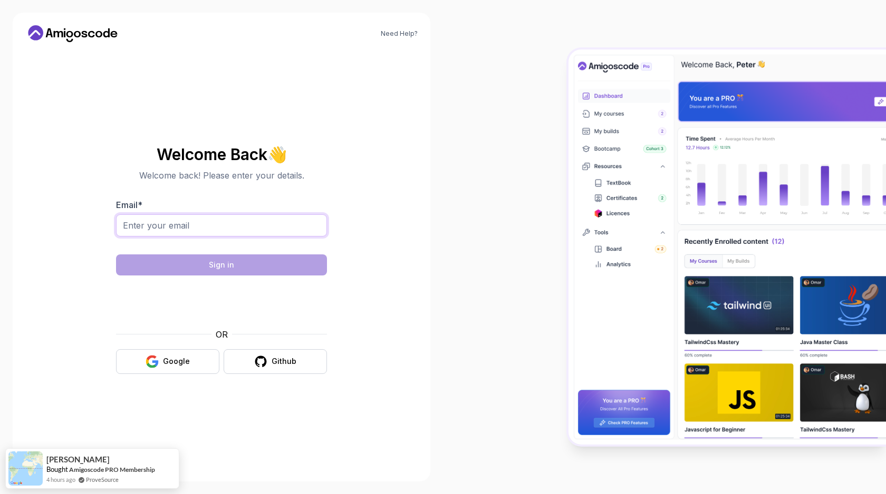
click at [184, 226] on input "Email *" at bounding box center [221, 226] width 211 height 22
type input "[EMAIL_ADDRESS][DOMAIN_NAME]"
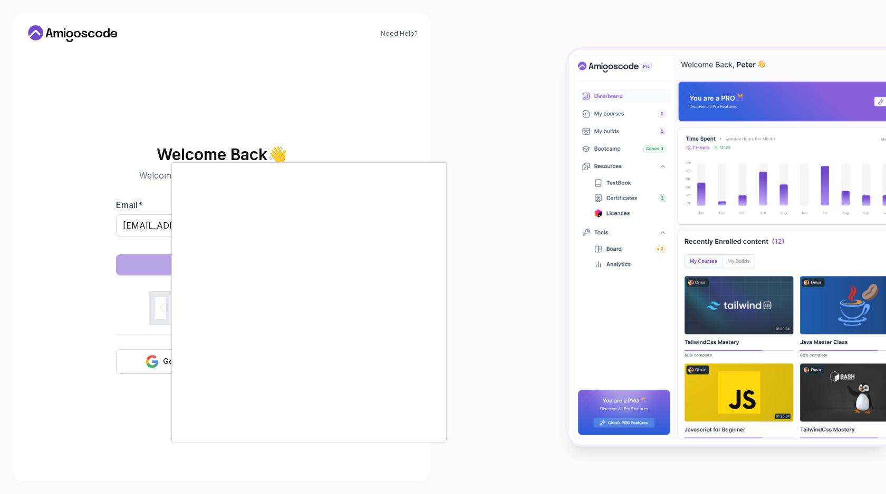
click at [160, 363] on div at bounding box center [443, 247] width 886 height 494
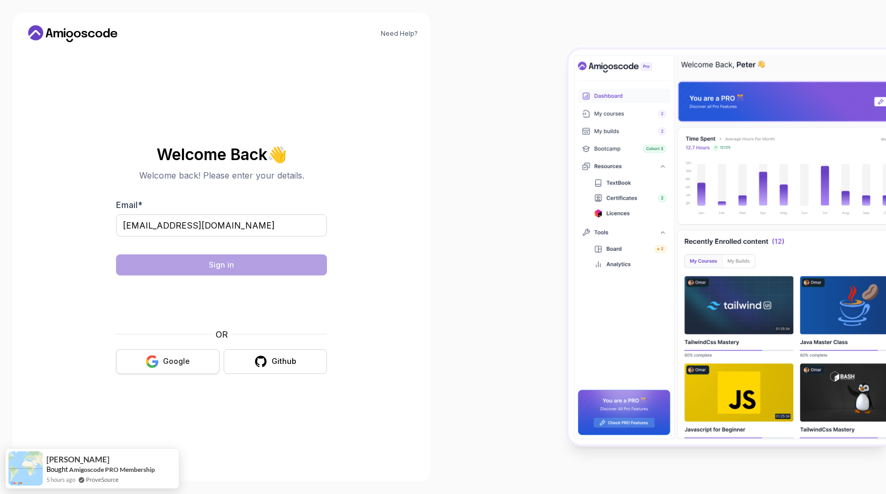
click at [171, 361] on div "Google" at bounding box center [176, 361] width 27 height 11
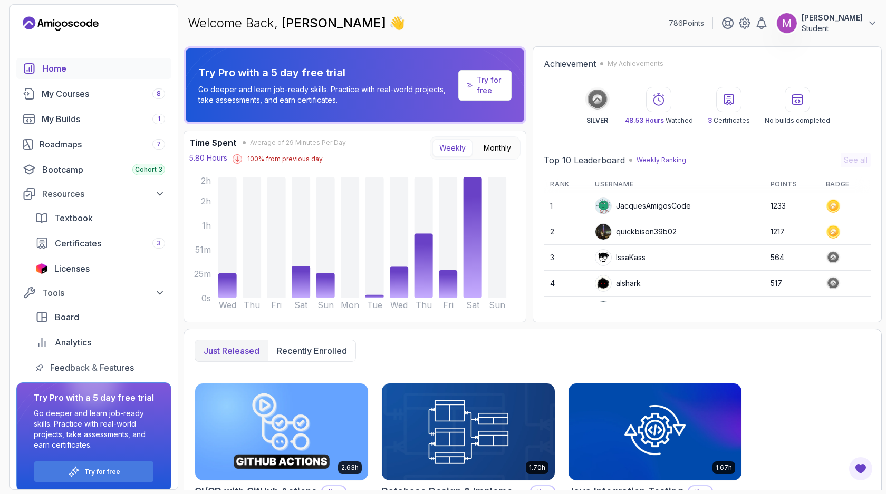
click at [833, 33] on p "Student" at bounding box center [831, 28] width 61 height 11
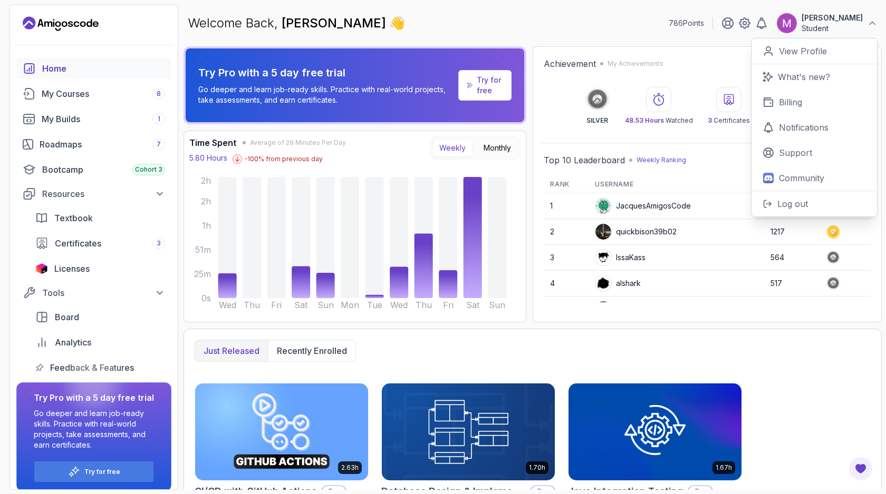
click at [833, 33] on p "Student" at bounding box center [831, 28] width 61 height 11
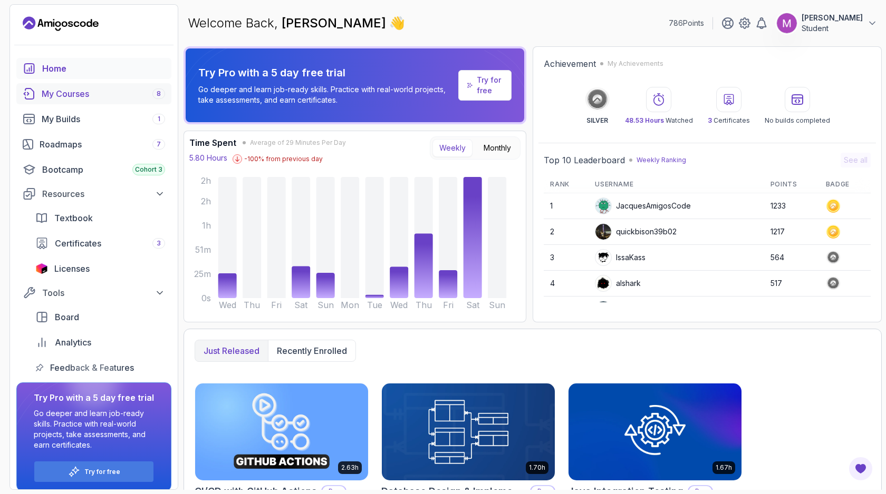
click at [73, 91] on div "My Courses 8" at bounding box center [103, 94] width 123 height 13
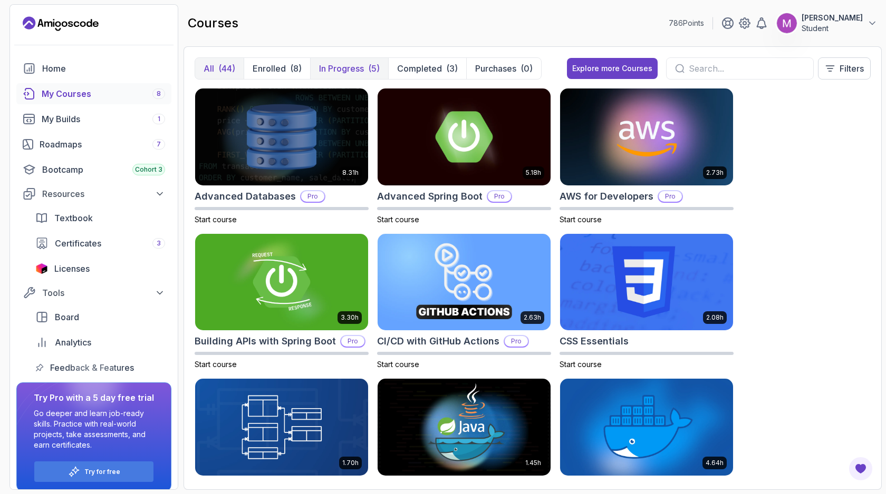
click at [353, 67] on p "In Progress" at bounding box center [341, 68] width 45 height 13
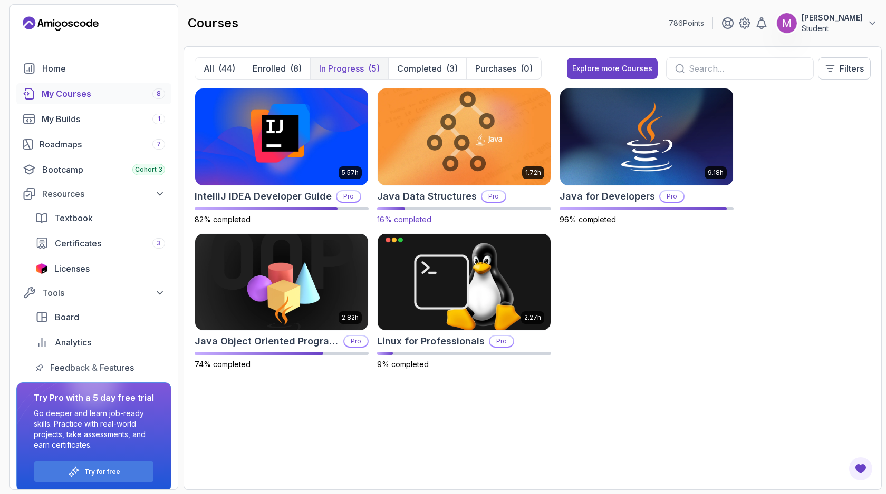
click at [455, 150] on img at bounding box center [463, 137] width 181 height 102
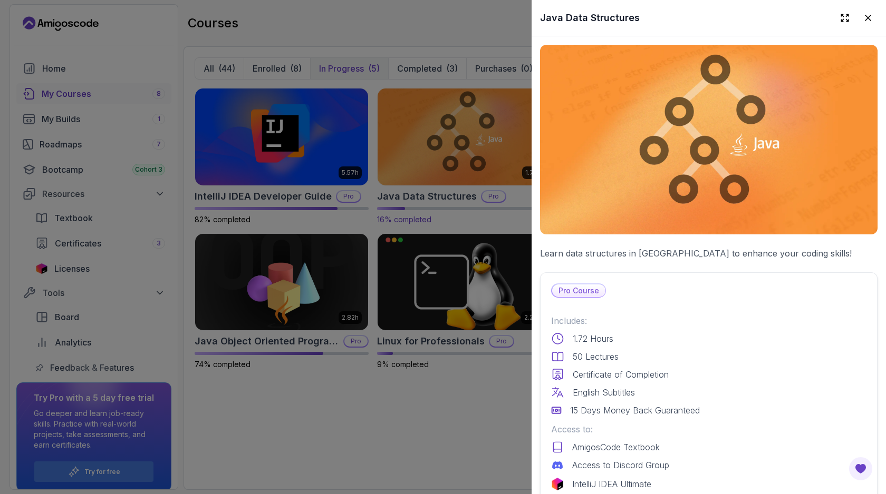
click at [455, 150] on div at bounding box center [443, 247] width 886 height 494
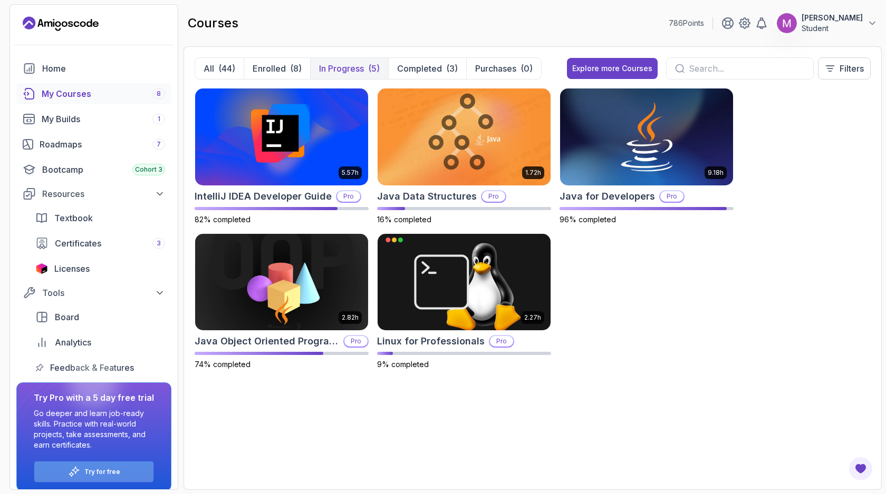
click at [92, 469] on p "Try for free" at bounding box center [102, 472] width 36 height 8
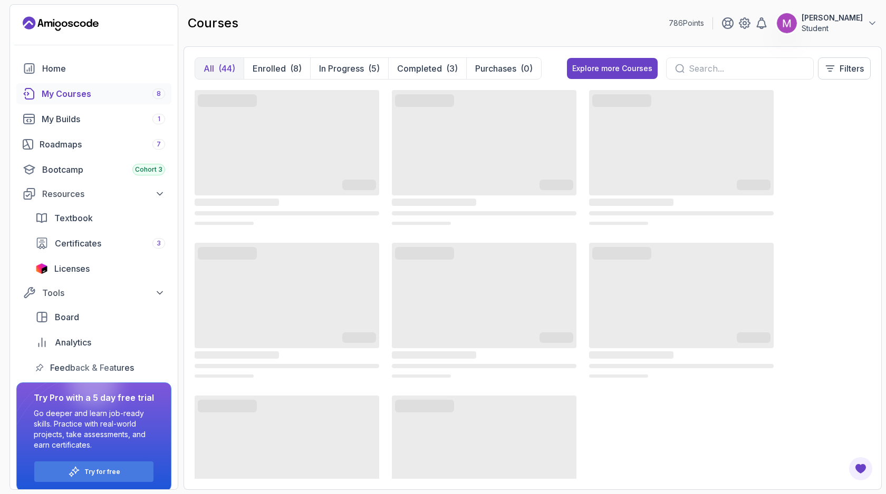
click at [846, 24] on p "Student" at bounding box center [831, 28] width 61 height 11
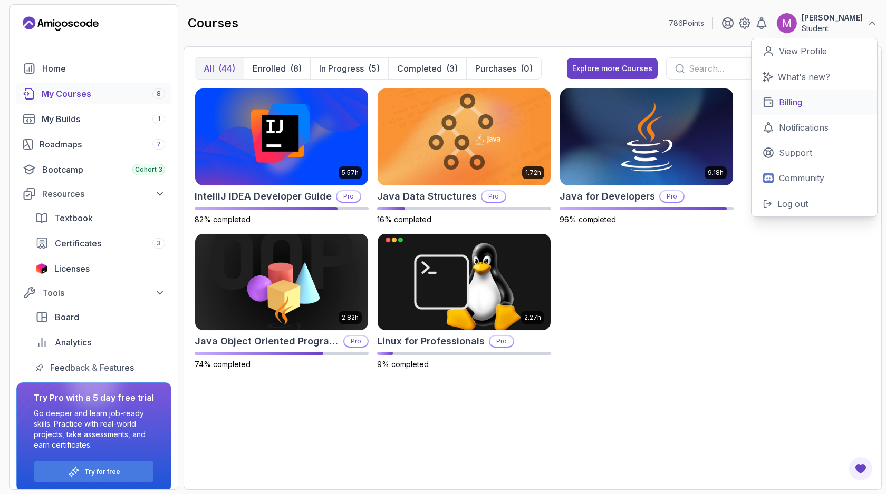
click at [801, 101] on p "Billing" at bounding box center [790, 102] width 23 height 13
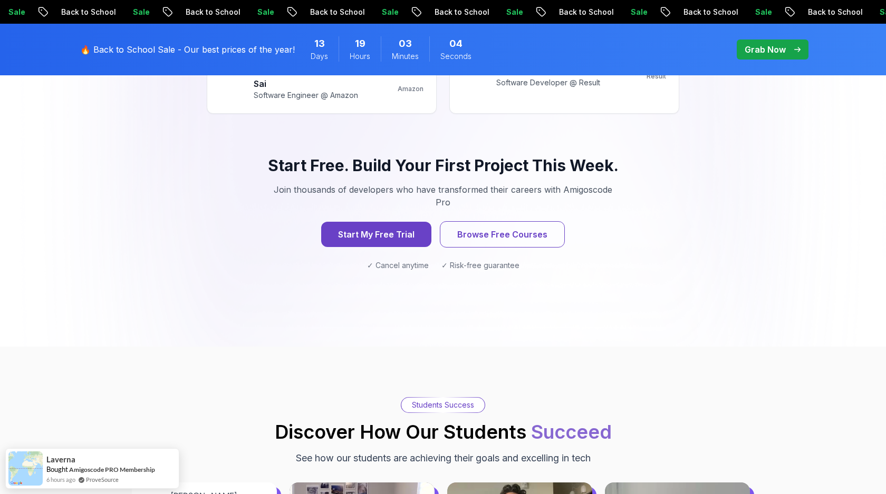
scroll to position [1065, 0]
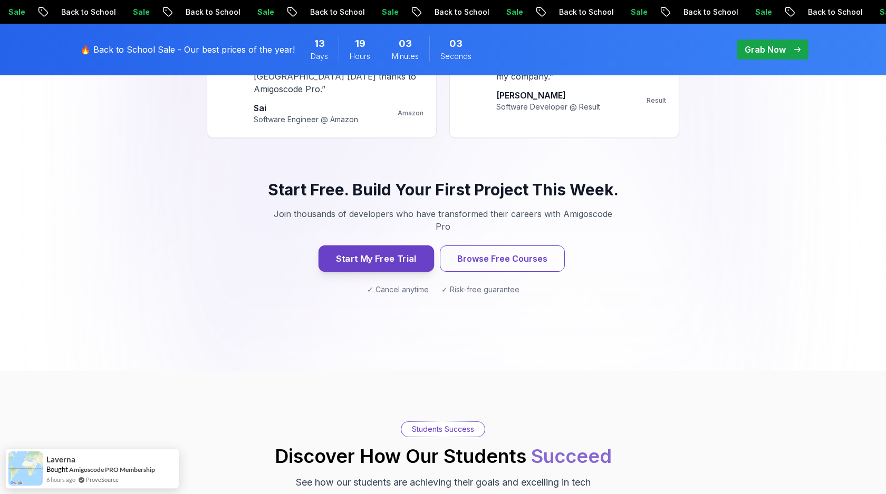
click at [392, 246] on button "Start My Free Trial" at bounding box center [375, 259] width 115 height 26
